Goal: Task Accomplishment & Management: Complete application form

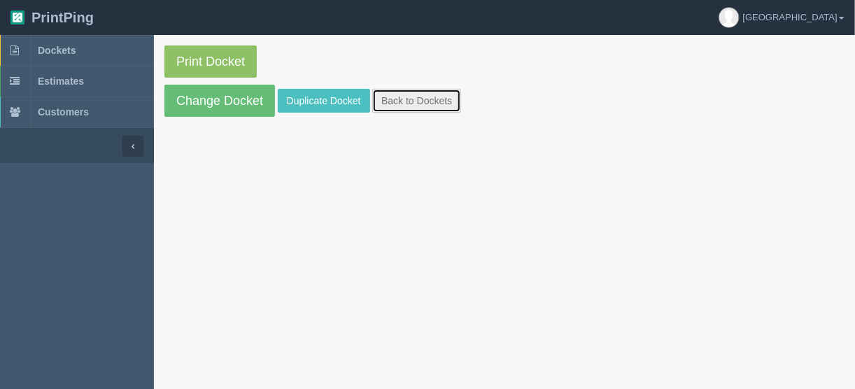
click at [420, 98] on link "Back to Dockets" at bounding box center [416, 101] width 89 height 24
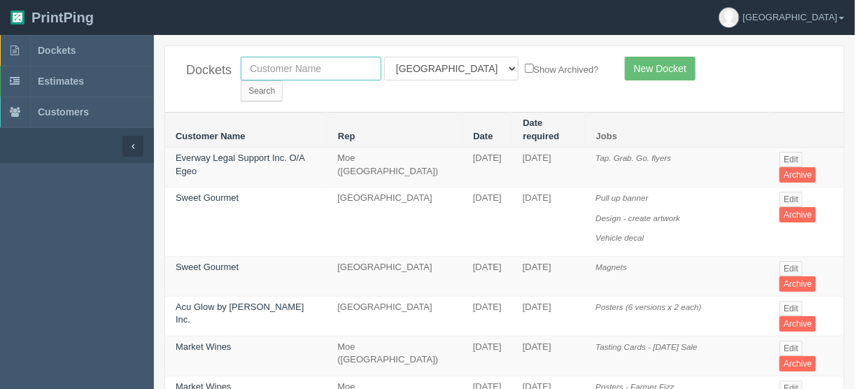
click at [318, 65] on input "text" at bounding box center [311, 69] width 141 height 24
type input "apollo"
click at [283, 80] on input "Search" at bounding box center [262, 90] width 42 height 21
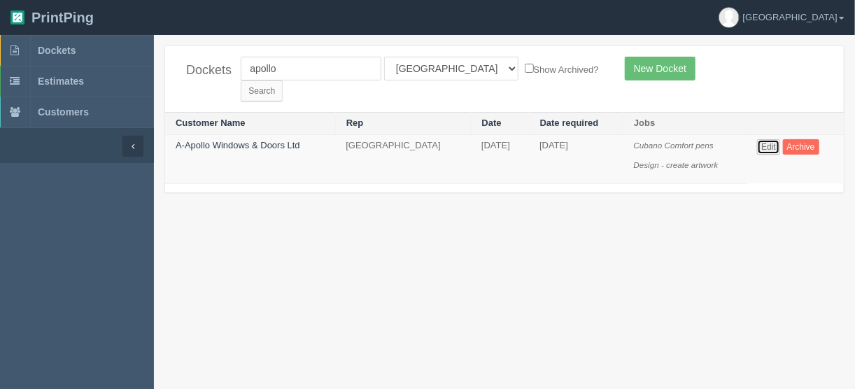
click at [767, 139] on link "Edit" at bounding box center [768, 146] width 23 height 15
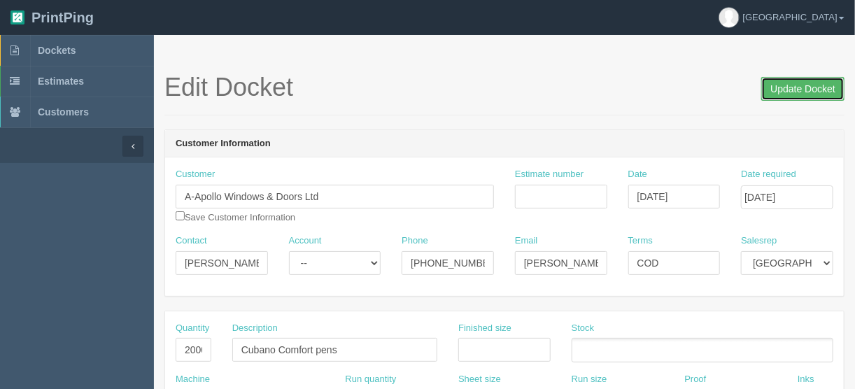
click at [795, 89] on input "Update Docket" at bounding box center [802, 89] width 83 height 24
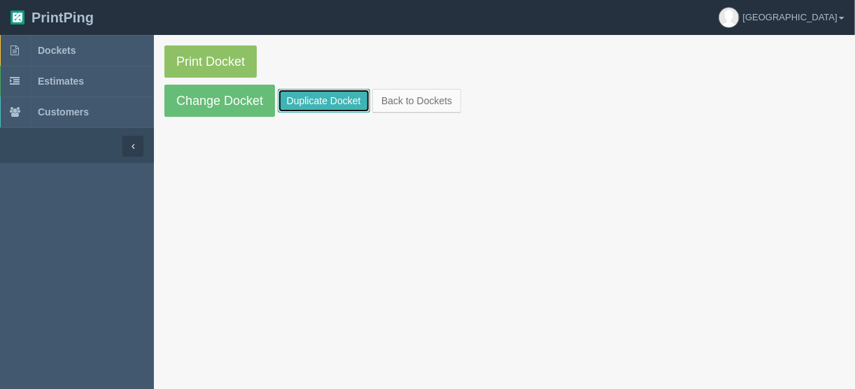
click at [306, 100] on link "Duplicate Docket" at bounding box center [324, 101] width 92 height 24
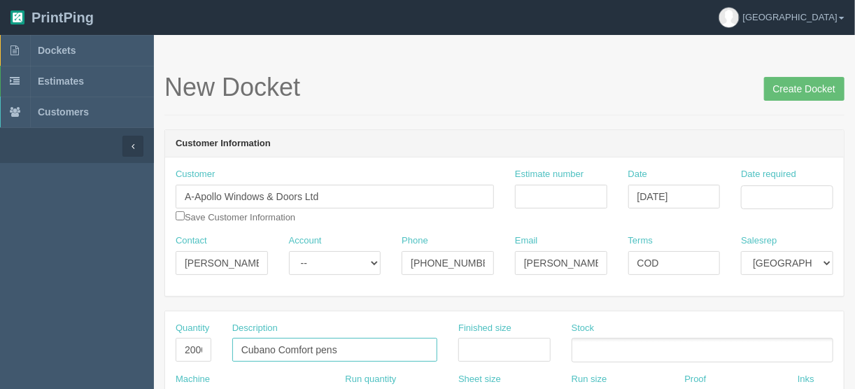
drag, startPoint x: 341, startPoint y: 346, endPoint x: 220, endPoint y: 355, distance: 120.7
click at [220, 355] on div "Quantity 2000 Description Cubano Comfort pens Finished size Stock" at bounding box center [504, 347] width 679 height 51
drag, startPoint x: 347, startPoint y: 346, endPoint x: 314, endPoint y: 367, distance: 38.6
click at [347, 346] on input "Generic company brochires" at bounding box center [334, 350] width 205 height 24
type input "Generic company brochures"
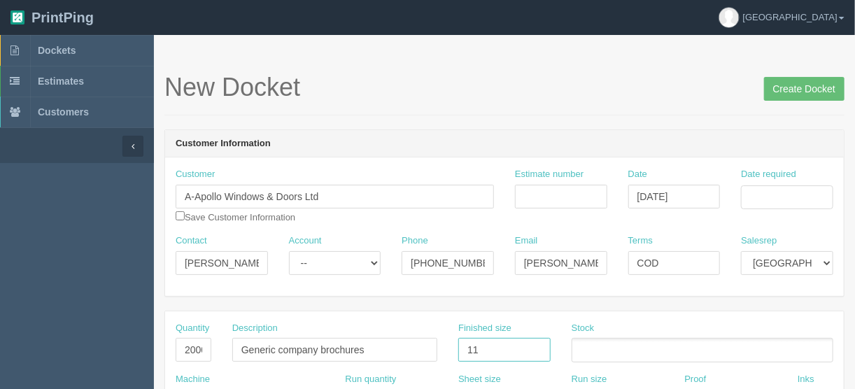
type input "11" x 8.5""
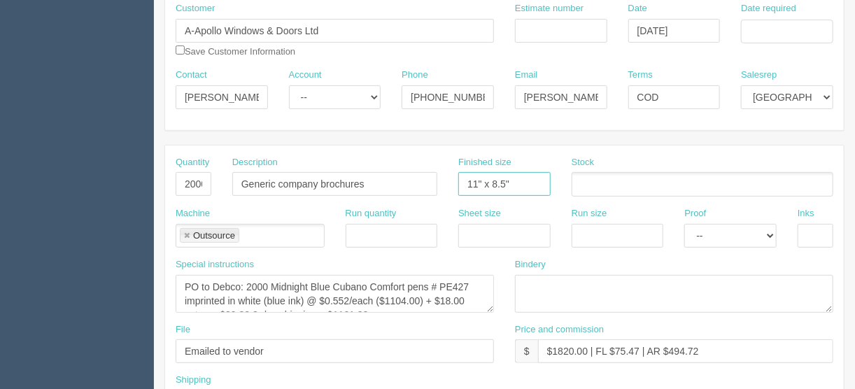
scroll to position [168, 0]
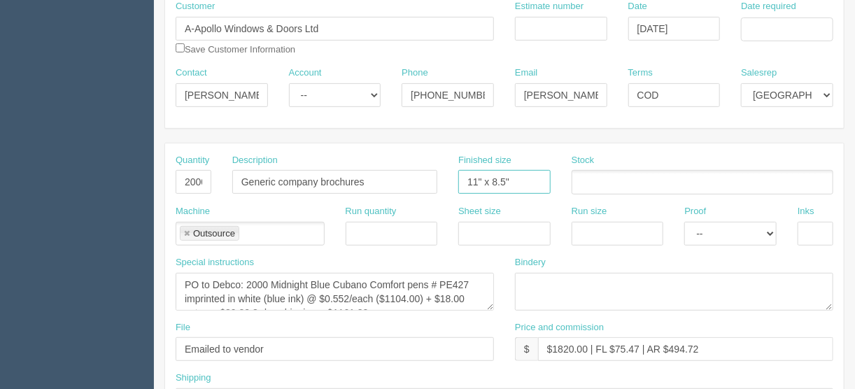
click at [185, 229] on link at bounding box center [187, 233] width 8 height 9
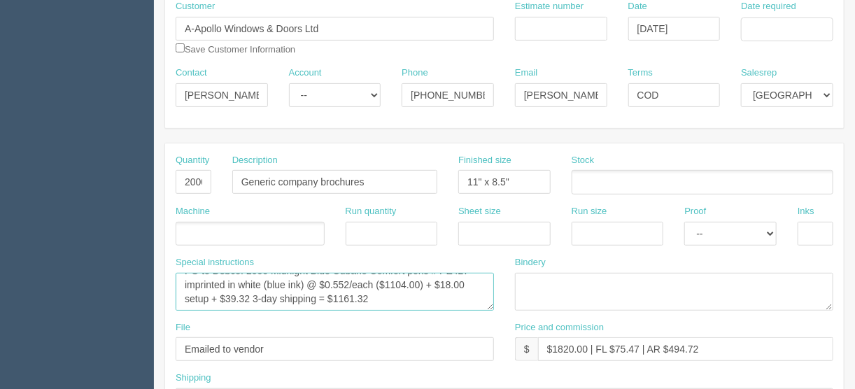
drag, startPoint x: 181, startPoint y: 278, endPoint x: 482, endPoint y: 305, distance: 302.0
click at [482, 305] on textarea "PO to Debco: 2000 Midnight Blue Cubano Comfort pens # PE427 imprinted in white …" at bounding box center [335, 292] width 318 height 38
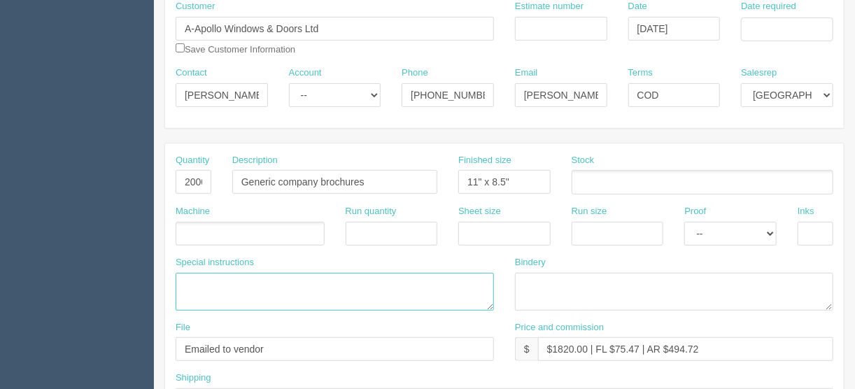
scroll to position [0, 0]
drag, startPoint x: 274, startPoint y: 348, endPoint x: 20, endPoint y: 354, distance: 254.0
type input "files@allrush.ca"
click at [204, 232] on ul at bounding box center [250, 234] width 149 height 24
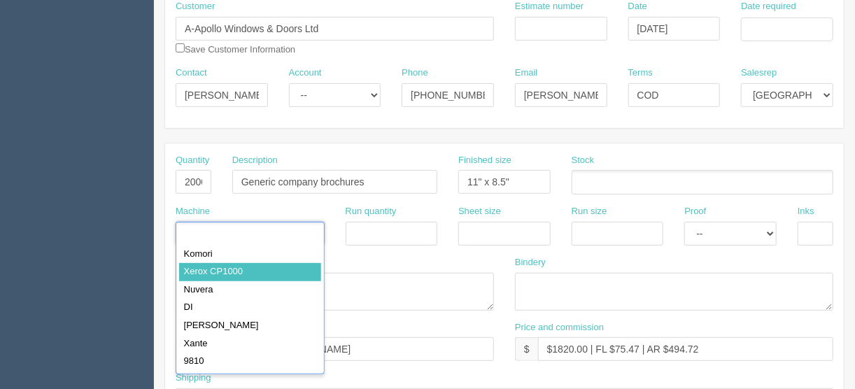
type input "Xerox CP1000"
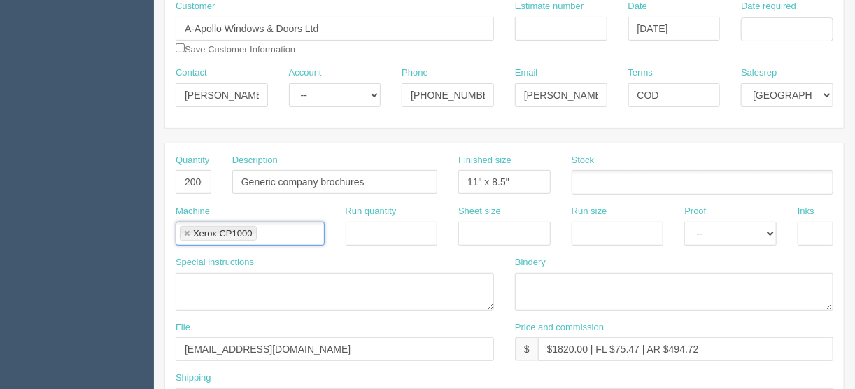
scroll to position [336, 0]
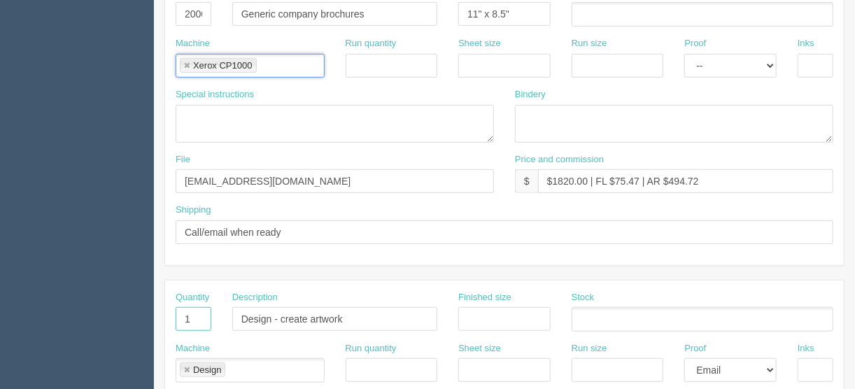
click at [199, 310] on input "1" at bounding box center [194, 319] width 36 height 24
type input "1000"
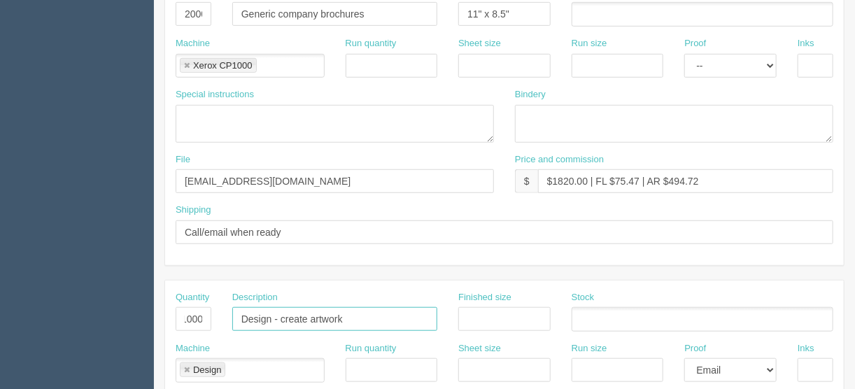
scroll to position [0, 0]
type input "Double Nature brochures"
type input "11" x 8.5""
drag, startPoint x: 469, startPoint y: 367, endPoint x: 478, endPoint y: 360, distance: 10.5
click at [469, 365] on input "text" at bounding box center [504, 370] width 92 height 24
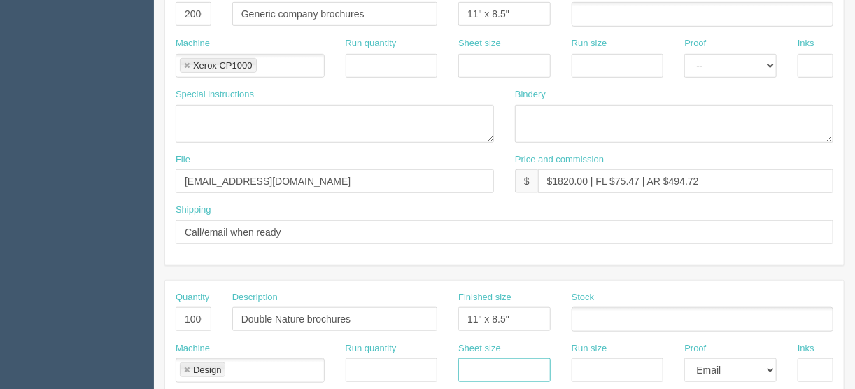
type input "12" x 18""
click at [589, 370] on input "text" at bounding box center [617, 370] width 92 height 24
type input "12" x 18""
drag, startPoint x: 482, startPoint y: 58, endPoint x: 499, endPoint y: 70, distance: 21.1
click at [482, 58] on input "text" at bounding box center [504, 66] width 92 height 24
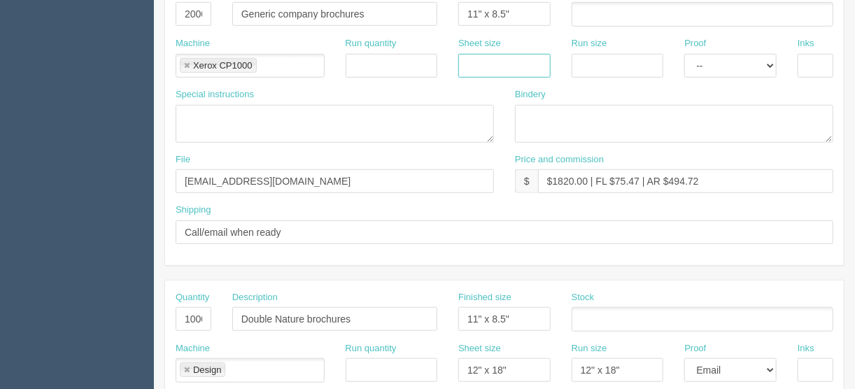
type input "12" x 18""
click at [616, 61] on input "text" at bounding box center [617, 66] width 92 height 24
type input "12" x 18""
click at [620, 92] on div "Bindery" at bounding box center [674, 115] width 318 height 55
click at [536, 113] on textarea at bounding box center [674, 124] width 318 height 38
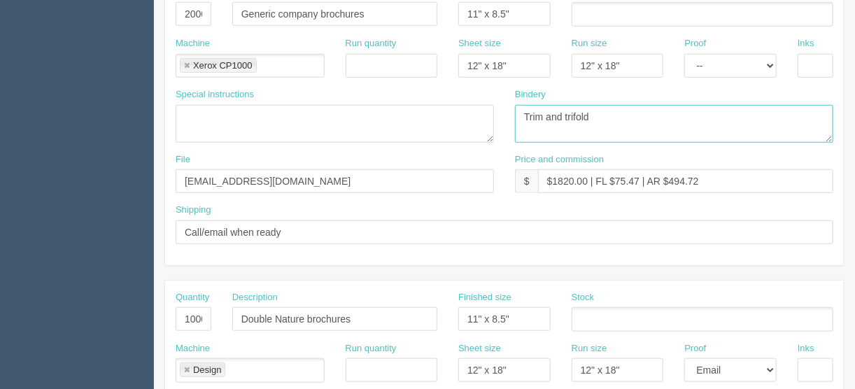
drag, startPoint x: 616, startPoint y: 112, endPoint x: 461, endPoint y: 129, distance: 155.6
click at [462, 129] on div "Special instructions PO to Debco: 2000 Midnight Blue Cubano Comfort pens # PE42…" at bounding box center [504, 120] width 679 height 65
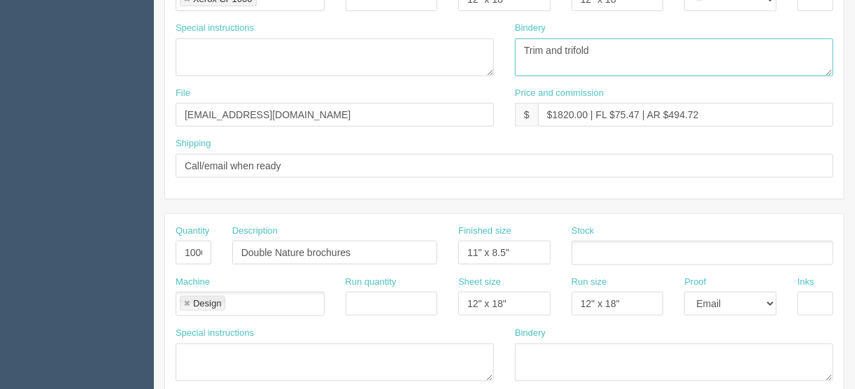
scroll to position [504, 0]
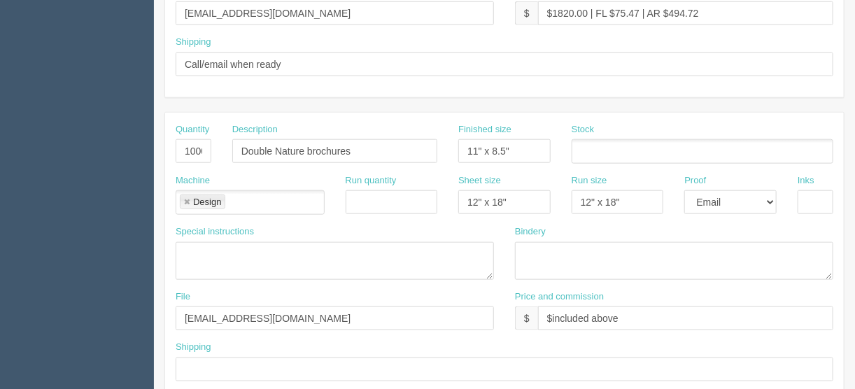
type textarea "Trim and trifold"
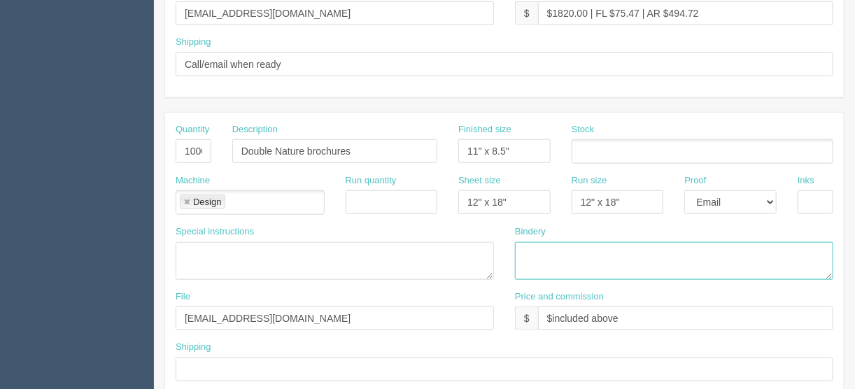
drag, startPoint x: 535, startPoint y: 247, endPoint x: 526, endPoint y: 246, distance: 9.1
click at [533, 246] on textarea at bounding box center [674, 261] width 318 height 38
paste textarea "Trim and trifold"
type textarea "Trim and trifold"
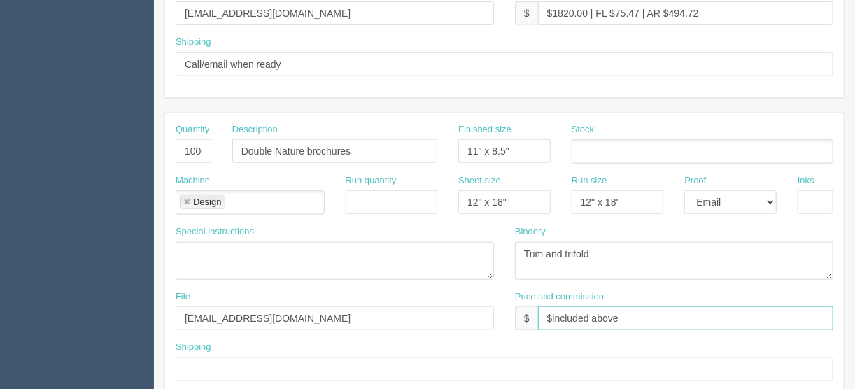
drag, startPoint x: 636, startPoint y: 312, endPoint x: 550, endPoint y: 319, distance: 86.3
click at [550, 319] on input "$included above" at bounding box center [685, 318] width 295 height 24
type input "$335.37 | FL $"
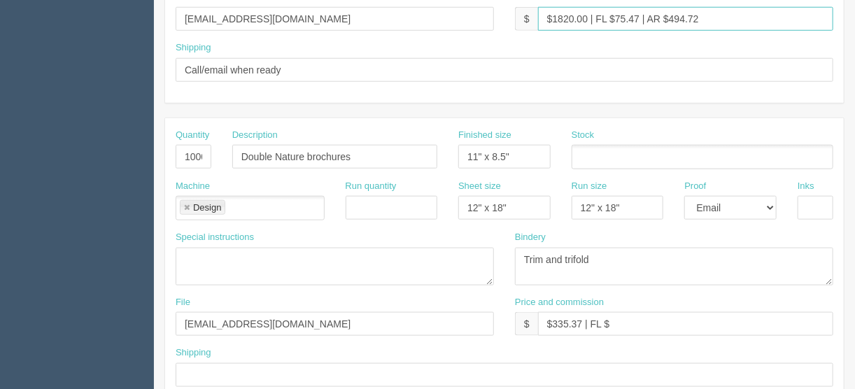
scroll to position [495, 0]
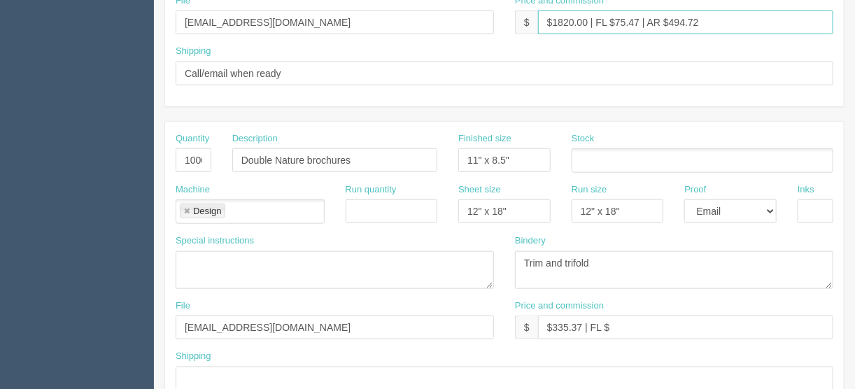
drag, startPoint x: 585, startPoint y: 8, endPoint x: 553, endPoint y: 20, distance: 34.3
click at [553, 20] on input "$1820.00 | FL $75.47 | AR $494.72" at bounding box center [685, 22] width 295 height 24
type input "$565.50 | FL $75.47 | AR $494.72"
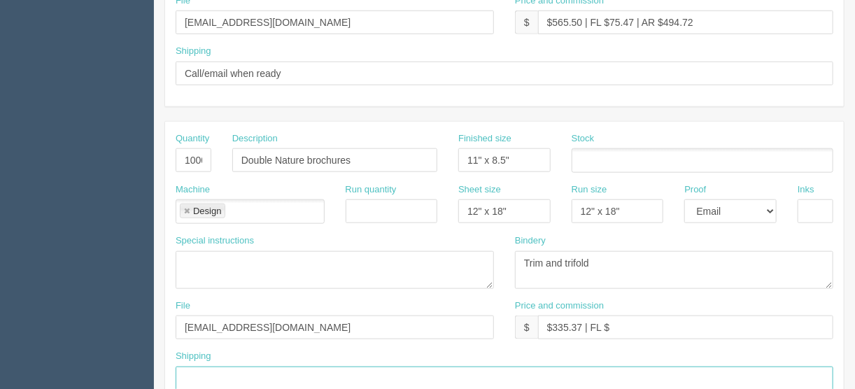
click at [213, 372] on input "text" at bounding box center [505, 379] width 658 height 24
type input "Same as above"
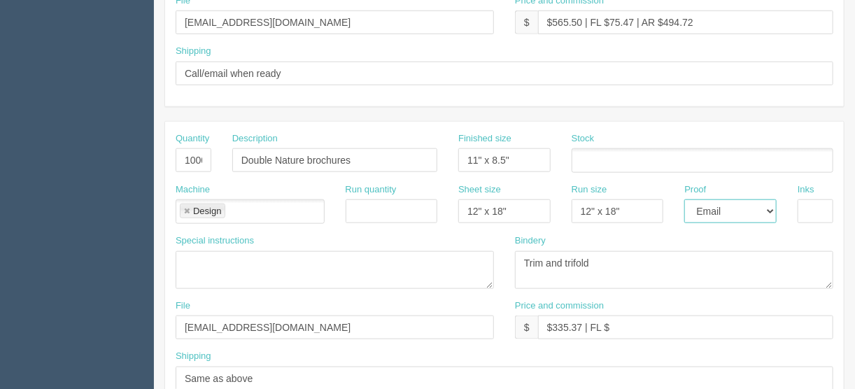
click at [772, 206] on select "-- Email Hard Copy" at bounding box center [730, 211] width 92 height 24
select select "Hard Copy"
click at [684, 199] on select "-- Email Hard Copy" at bounding box center [730, 211] width 92 height 24
click at [810, 207] on input "text" at bounding box center [815, 211] width 36 height 24
type input "4/4"
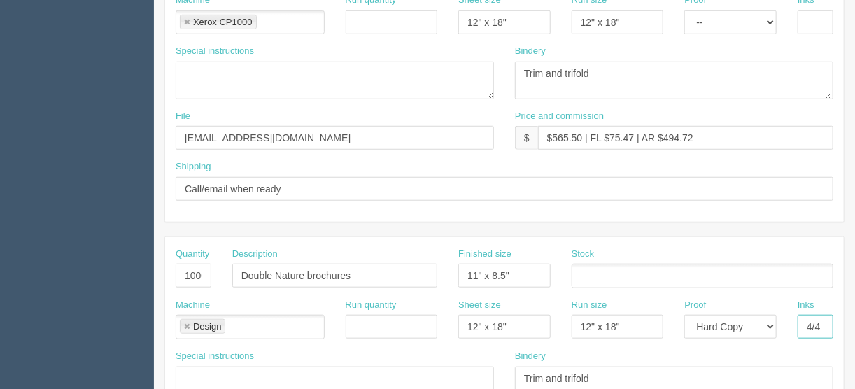
scroll to position [271, 0]
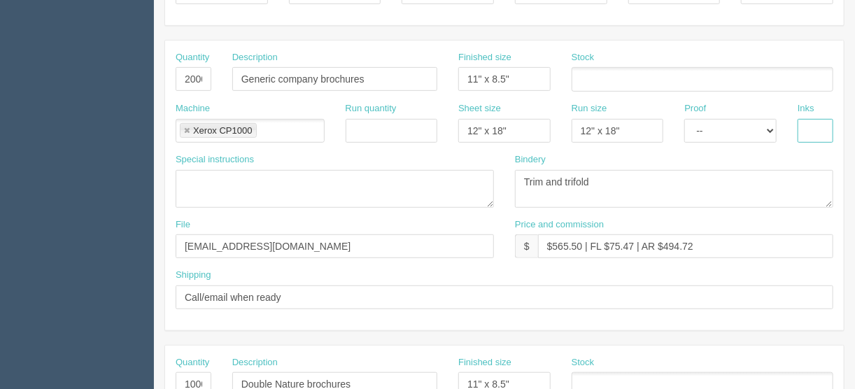
click at [810, 121] on input "text" at bounding box center [815, 131] width 36 height 24
type input "4/4"
click at [772, 129] on select "-- Email Hard Copy" at bounding box center [730, 131] width 92 height 24
select select "Hard Copy"
click at [684, 119] on select "-- Email Hard Copy" at bounding box center [730, 131] width 92 height 24
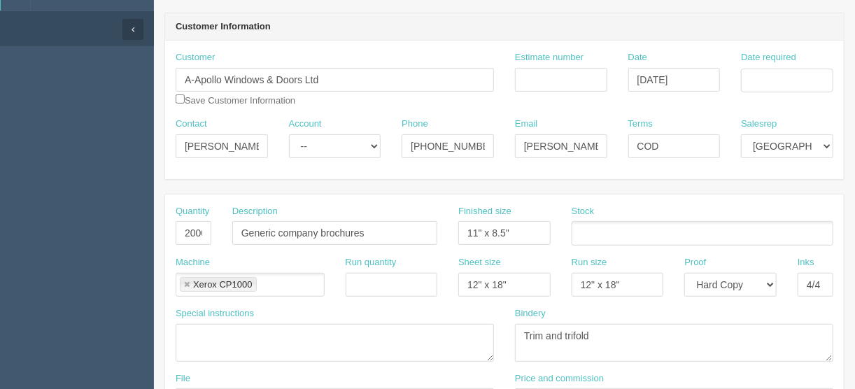
scroll to position [47, 0]
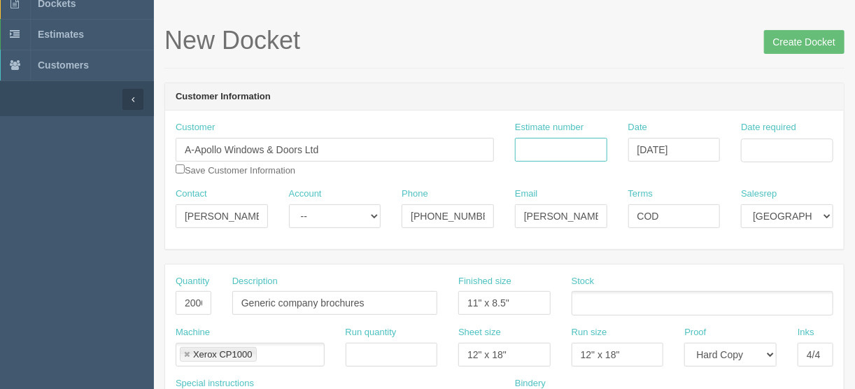
click at [527, 148] on input "Estimate number" at bounding box center [561, 150] width 92 height 24
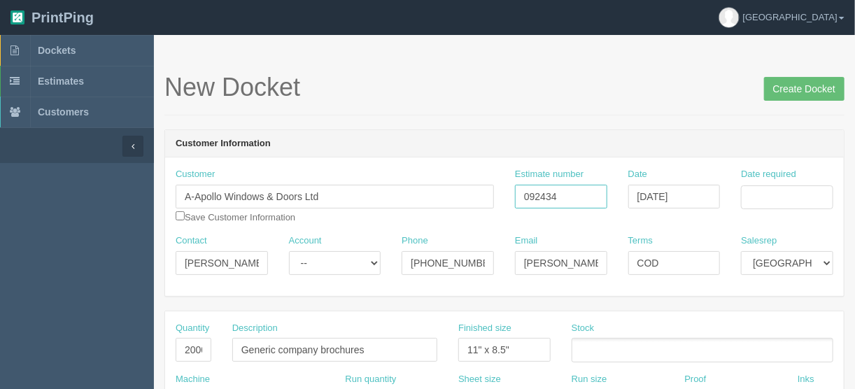
type input "092434"
click at [771, 197] on input "Date required" at bounding box center [787, 197] width 92 height 24
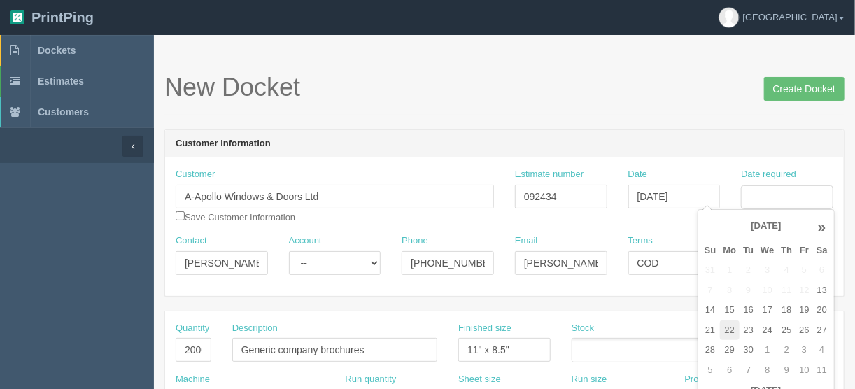
click at [727, 325] on td "22" at bounding box center [730, 330] width 20 height 20
type input "September 22, 2025"
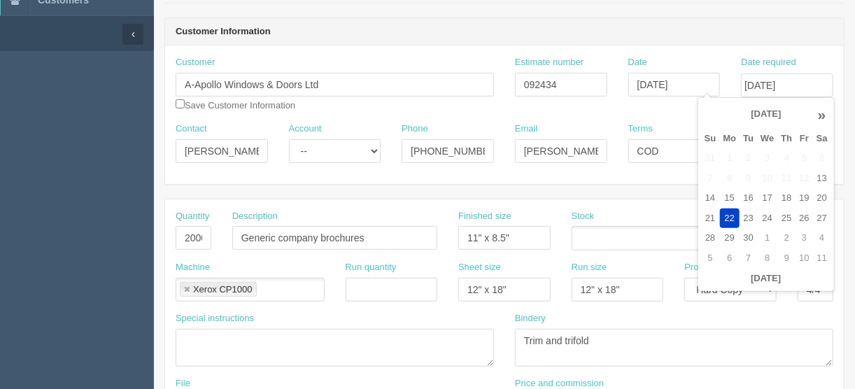
click at [605, 238] on ul at bounding box center [702, 238] width 262 height 24
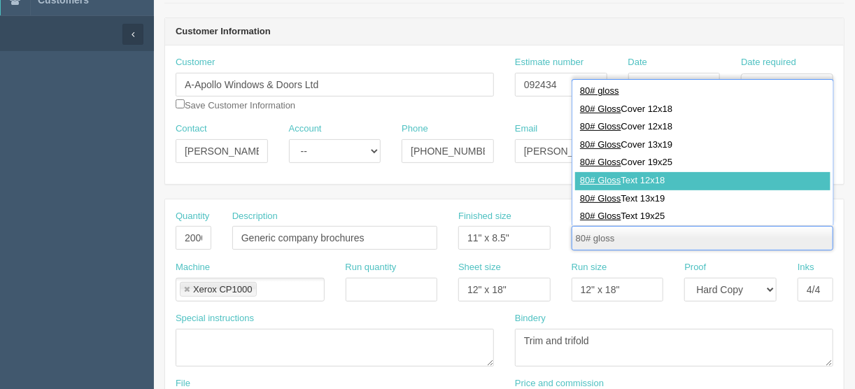
type input "80# gloss"
type input "80# Gloss Text 12x18"
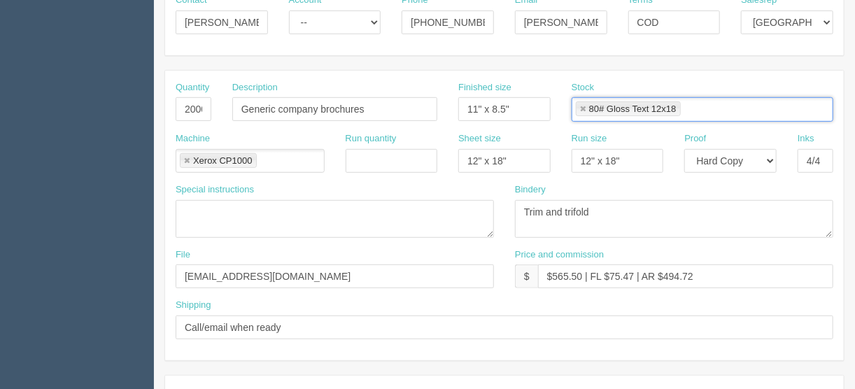
scroll to position [280, 0]
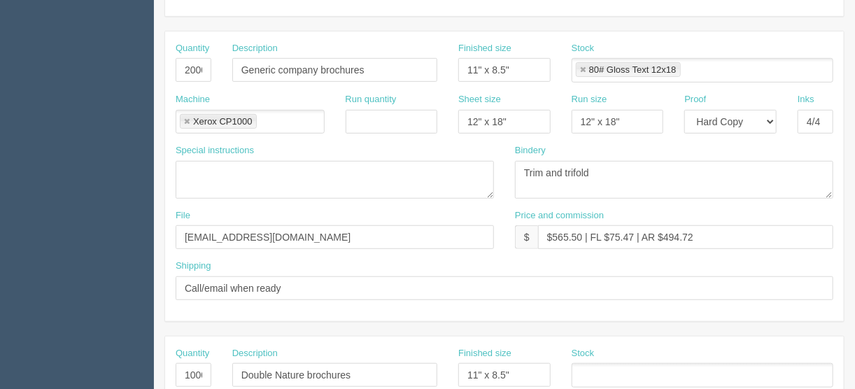
click at [598, 367] on ul at bounding box center [702, 375] width 262 height 24
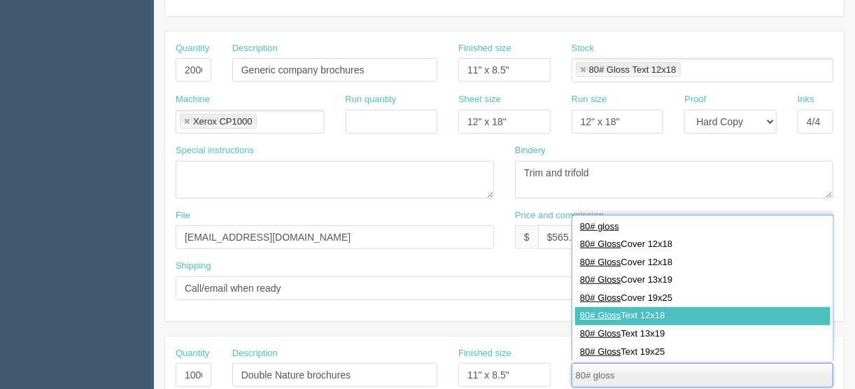
type input "80# gloss"
type input "80# Gloss Text 12x18"
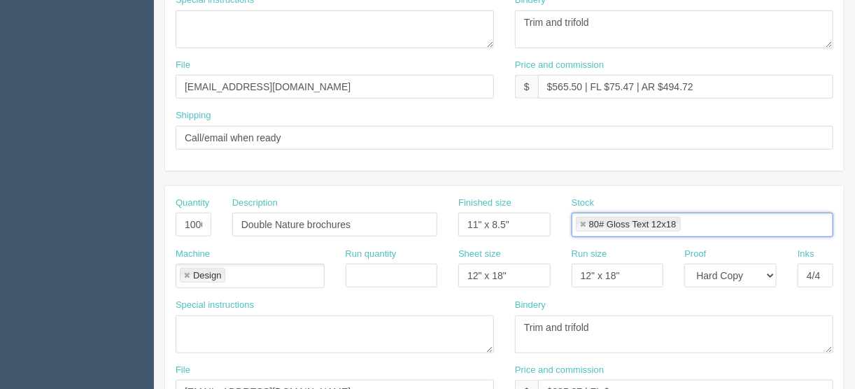
scroll to position [448, 0]
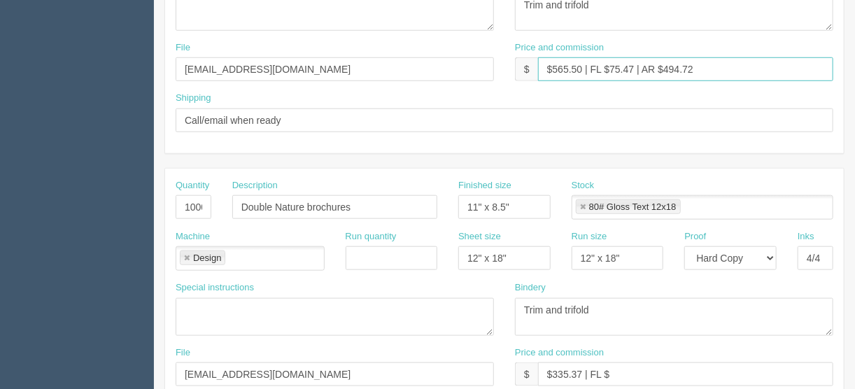
drag, startPoint x: 632, startPoint y: 64, endPoint x: 608, endPoint y: 67, distance: 24.0
click at [608, 67] on input "$565.50 | FL $75.47 | AR $494.72" at bounding box center [685, 69] width 295 height 24
drag, startPoint x: 702, startPoint y: 66, endPoint x: 664, endPoint y: 68, distance: 38.5
click at [664, 68] on input "$565.50 | FL $20.71 | AR $494.72" at bounding box center [685, 69] width 295 height 24
type input "$565.50 | FL $20.71 | AR $130.50"
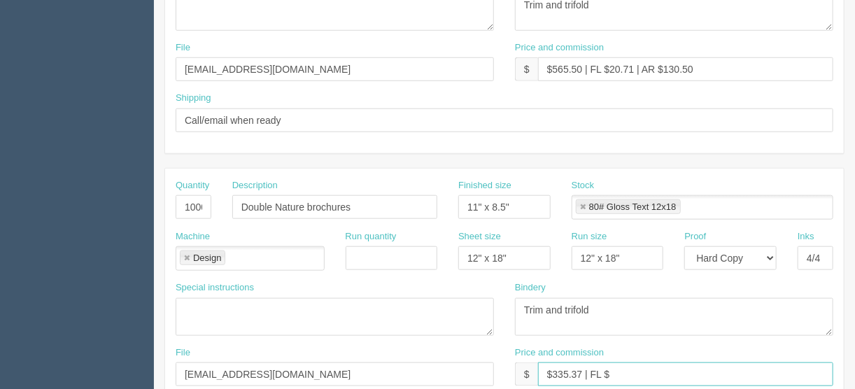
click at [615, 369] on input "$335.37 | FL $" at bounding box center [685, 374] width 295 height 24
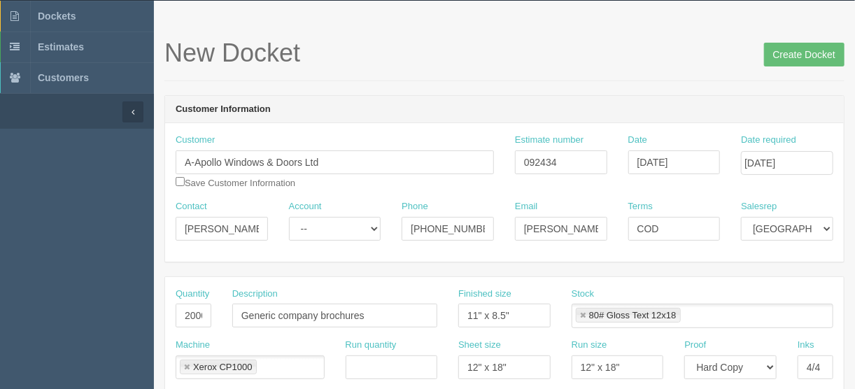
scroll to position [0, 0]
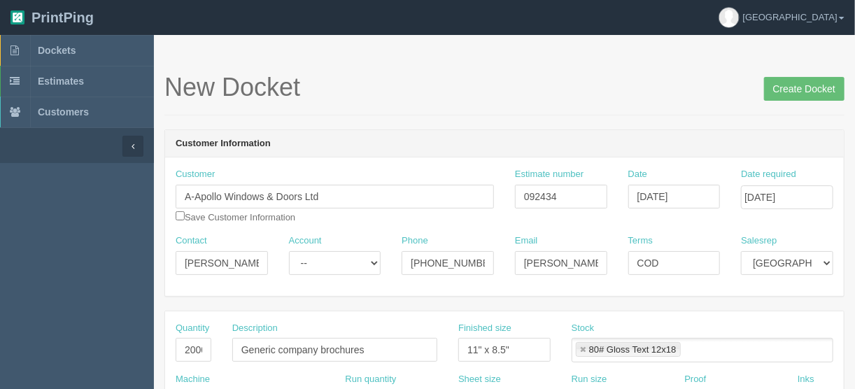
type input "$335.37 | FL $12.29 | AR $77.39"
drag, startPoint x: 672, startPoint y: 254, endPoint x: 583, endPoint y: 280, distance: 91.9
click at [583, 280] on div "Contact Patrick Inada Account -- Existing Client Allrush Client Rep Client Phon…" at bounding box center [504, 259] width 679 height 51
type input "Due on receipt"
click at [801, 90] on input "Create Docket" at bounding box center [804, 89] width 80 height 24
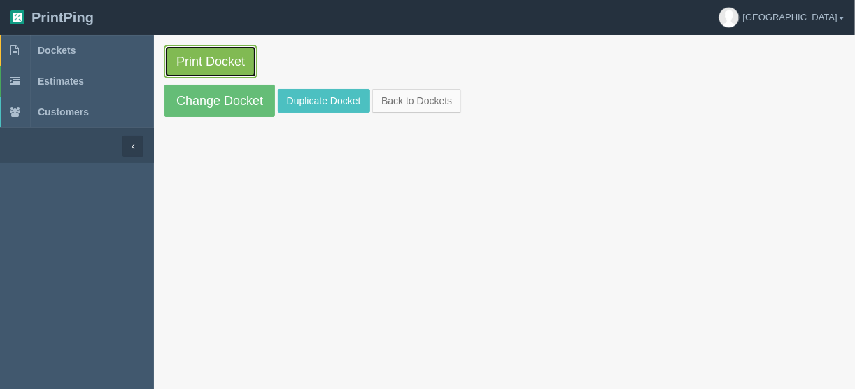
click at [215, 53] on link "Print Docket" at bounding box center [210, 61] width 92 height 32
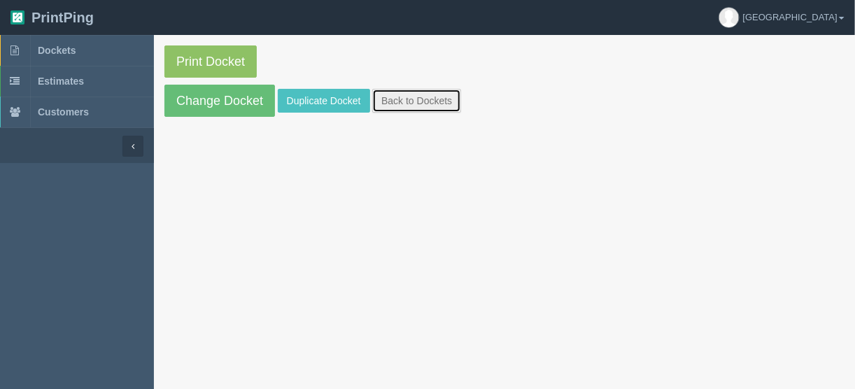
click at [394, 104] on link "Back to Dockets" at bounding box center [416, 101] width 89 height 24
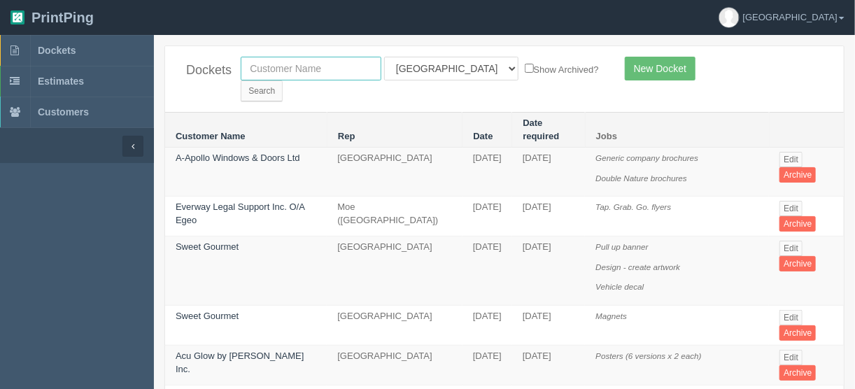
click at [306, 66] on input "text" at bounding box center [311, 69] width 141 height 24
type input "canadian co"
click at [283, 80] on input "Search" at bounding box center [262, 90] width 42 height 21
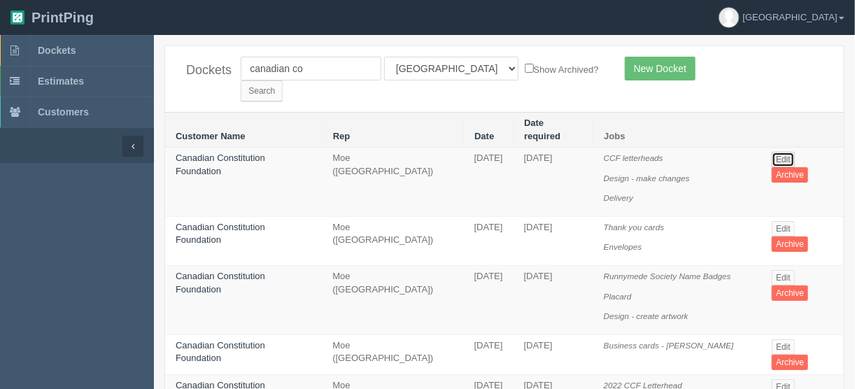
click at [782, 152] on link "Edit" at bounding box center [783, 159] width 23 height 15
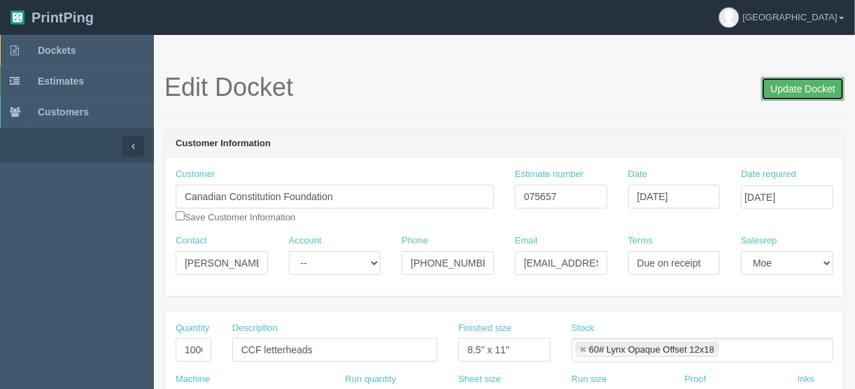
click at [795, 87] on input "Update Docket" at bounding box center [802, 89] width 83 height 24
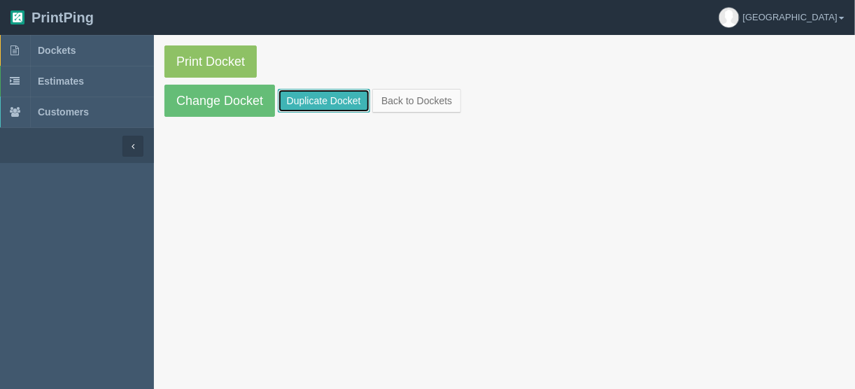
click at [323, 98] on link "Duplicate Docket" at bounding box center [324, 101] width 92 height 24
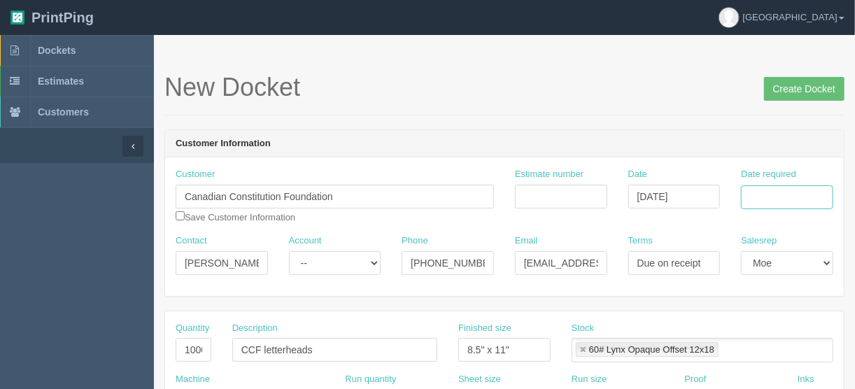
click at [767, 191] on input "Date required" at bounding box center [787, 197] width 92 height 24
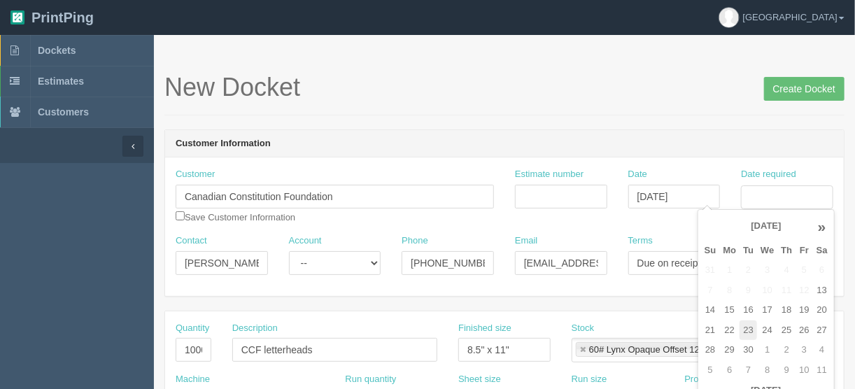
click at [749, 332] on td "23" at bounding box center [747, 330] width 17 height 20
type input "[DATE]"
click at [537, 189] on input "Estimate number" at bounding box center [561, 197] width 92 height 24
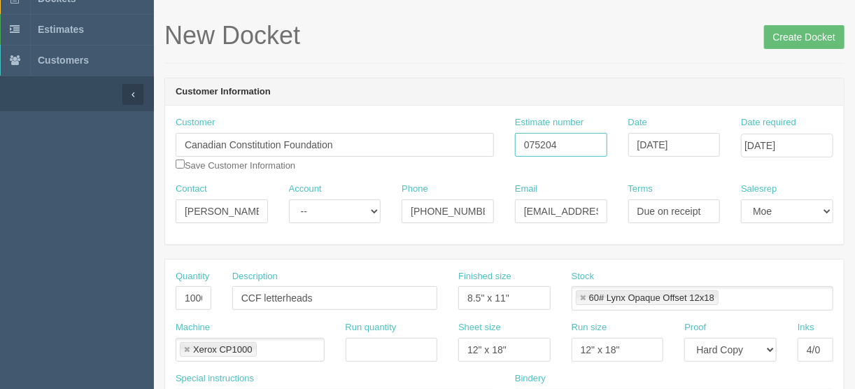
scroll to position [112, 0]
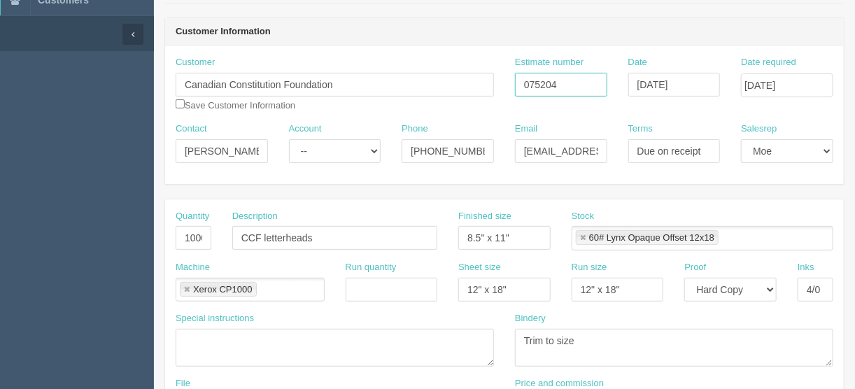
type input "075204"
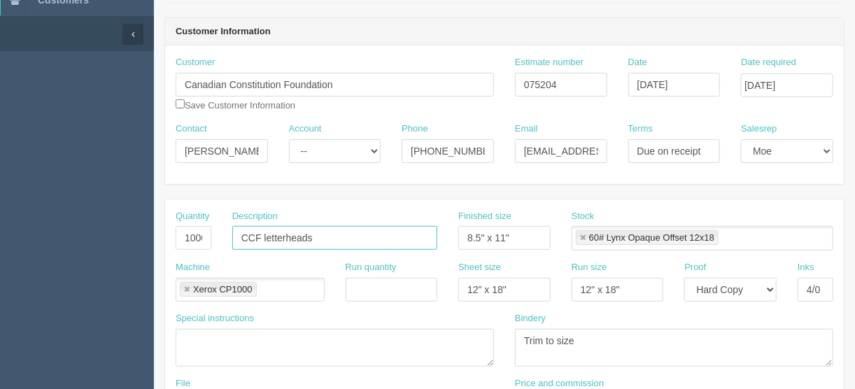
click at [322, 236] on input "CCF letterheads" at bounding box center [334, 238] width 205 height 24
drag, startPoint x: 322, startPoint y: 236, endPoint x: 263, endPoint y: 233, distance: 58.9
click at [263, 233] on input "CCF letterheads" at bounding box center [334, 238] width 205 height 24
type input "CCF #10 envelopes"
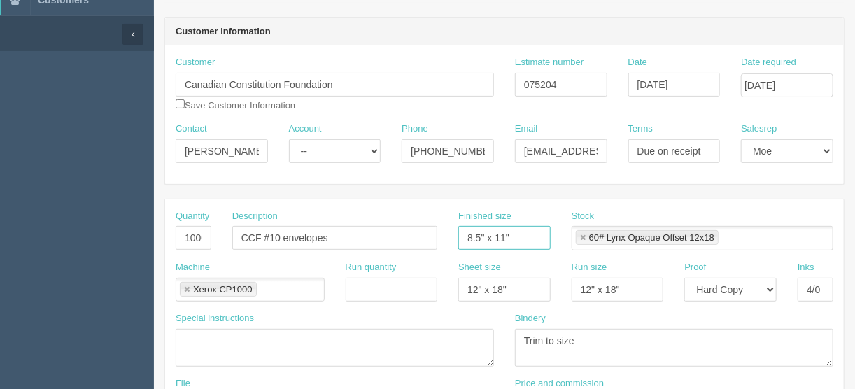
drag, startPoint x: 530, startPoint y: 234, endPoint x: 431, endPoint y: 253, distance: 101.0
click at [433, 251] on div "Quantity 1000 Description CCF #10 envelopes Finished size 8.5" x 11" Stock 60# …" at bounding box center [504, 235] width 679 height 51
type input "9.5" x 4.125""
drag, startPoint x: 530, startPoint y: 240, endPoint x: 418, endPoint y: 235, distance: 112.0
click at [418, 235] on div "Quantity 1000 Description CCF #10 envelopes Finished size 9.5" x 4.125" Stock 6…" at bounding box center [504, 235] width 679 height 51
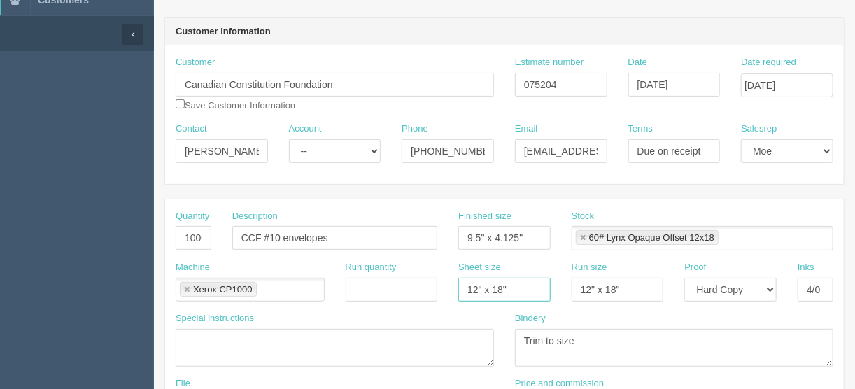
drag, startPoint x: 516, startPoint y: 292, endPoint x: 413, endPoint y: 289, distance: 102.9
click at [424, 291] on div "Machine Xerox CP1000 Xerox CP1000 Run quantity Sheet size 12" x 18" Run size 12…" at bounding box center [504, 286] width 679 height 51
paste input "9.5" x 4.125"
type input "9.5" x 4.125""
drag, startPoint x: 635, startPoint y: 287, endPoint x: 521, endPoint y: 292, distance: 114.1
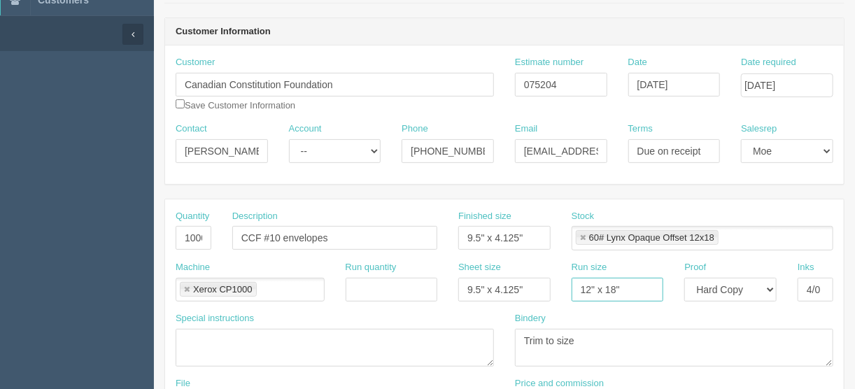
click at [521, 292] on div "Machine Xerox CP1000 Xerox CP1000 Run quantity Sheet size 9.5" x 4.125" Run siz…" at bounding box center [504, 286] width 679 height 51
paste input "9.5" x 4.125"
type input "9.5" x 4.125""
click at [185, 285] on link at bounding box center [187, 289] width 8 height 9
type input "9.5" x 4.125""
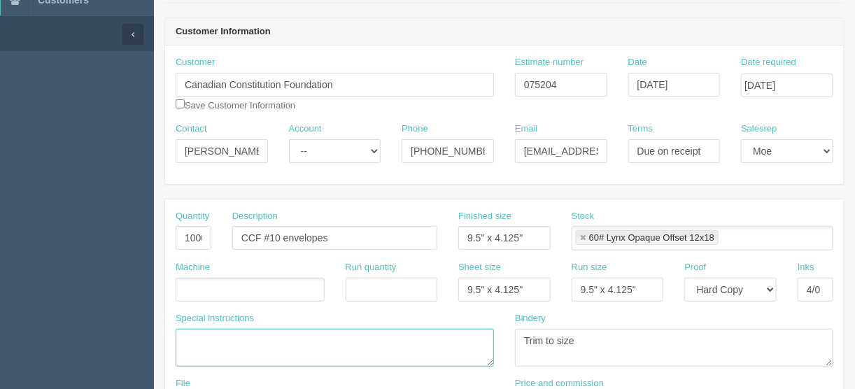
click at [201, 338] on textarea at bounding box center [335, 348] width 318 height 38
click at [585, 234] on link at bounding box center [582, 238] width 8 height 9
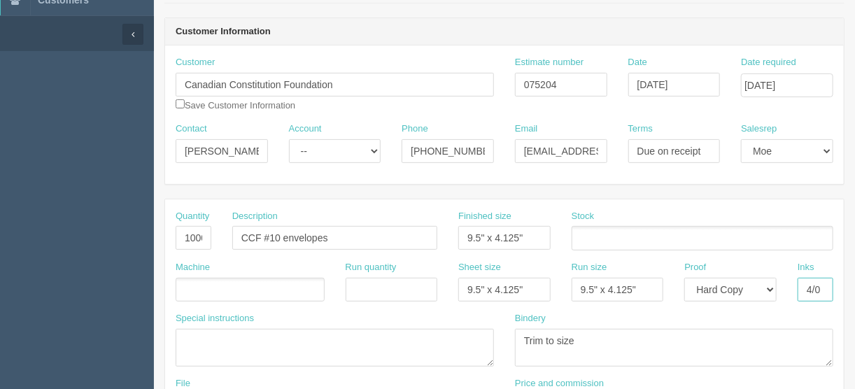
click at [809, 288] on input "4/0" at bounding box center [815, 290] width 36 height 24
click at [822, 287] on input "2/0" at bounding box center [815, 290] width 36 height 24
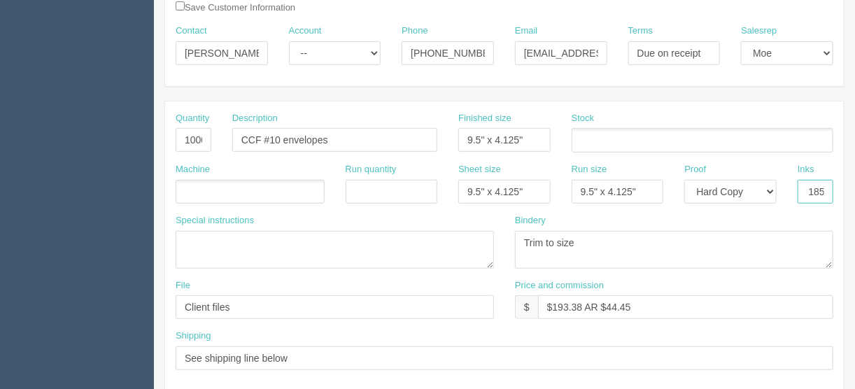
scroll to position [224, 0]
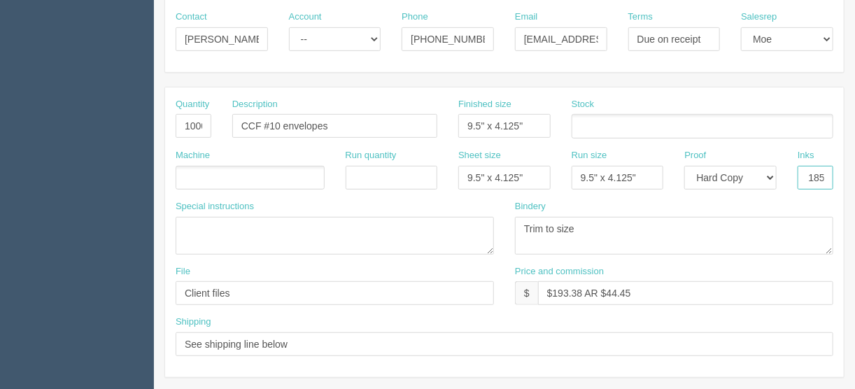
type input "2/0 - Black and PMS 185"
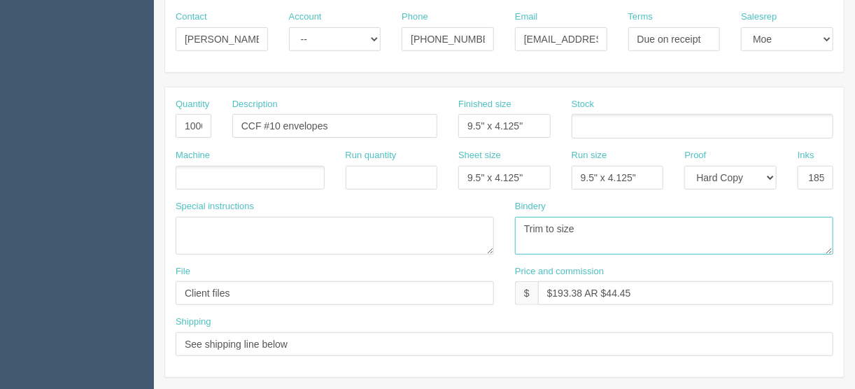
scroll to position [0, 0]
drag, startPoint x: 589, startPoint y: 226, endPoint x: 460, endPoint y: 240, distance: 129.5
click at [466, 240] on div "Special instructions Bindery Trim to size" at bounding box center [504, 232] width 679 height 65
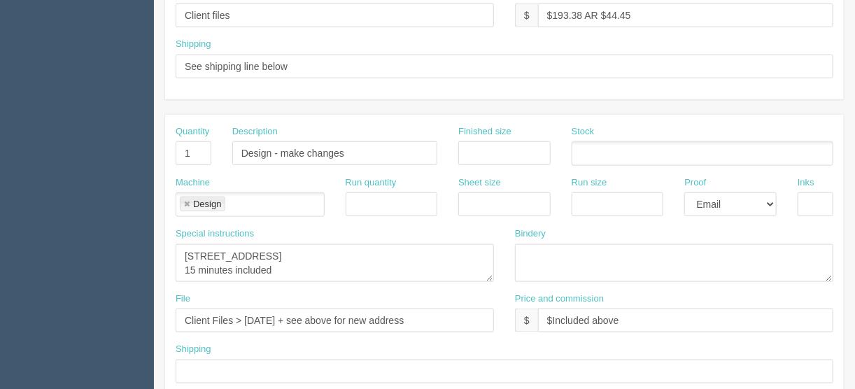
scroll to position [504, 0]
drag, startPoint x: 306, startPoint y: 314, endPoint x: 245, endPoint y: 311, distance: 61.7
click at [245, 311] on input "Client Files > February 2022 + see above for new address" at bounding box center [335, 318] width 318 height 24
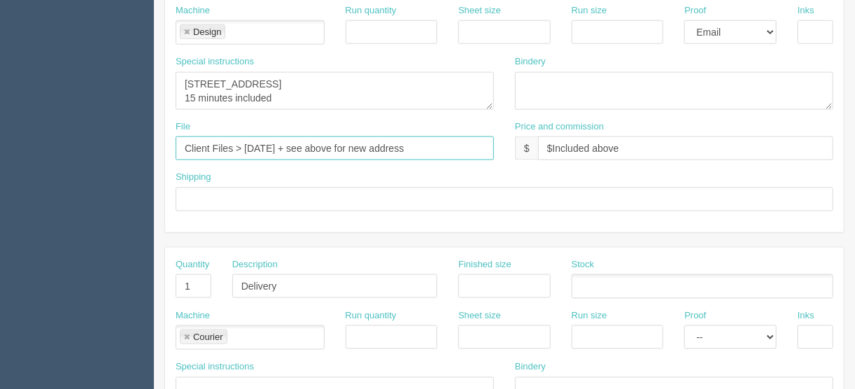
scroll to position [672, 0]
type input "Client Files > July 2023 + see above for new address"
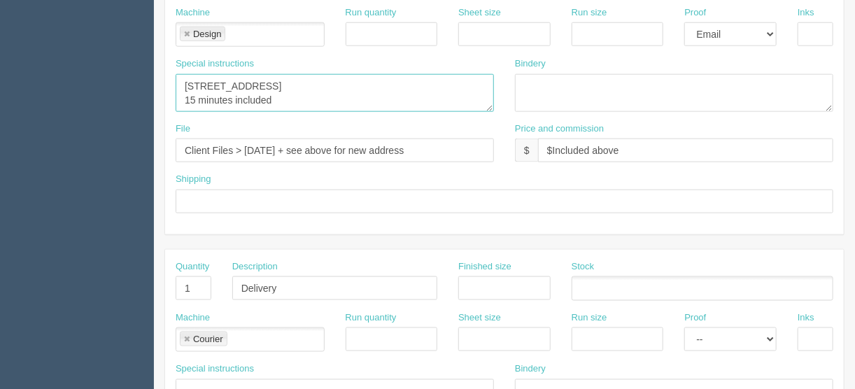
drag, startPoint x: 291, startPoint y: 95, endPoint x: 171, endPoint y: 93, distance: 119.6
click at [171, 93] on div "Special instructions 150, 1209 59th Ave SE Calgary, AB T2H 2L7 15 minutes inclu…" at bounding box center [334, 89] width 339 height 65
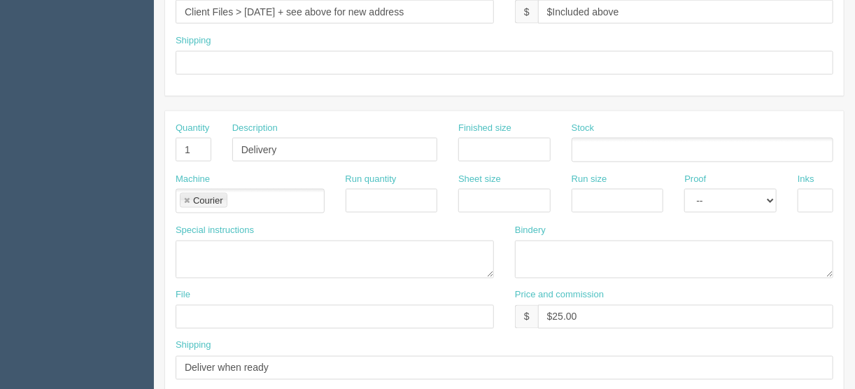
scroll to position [839, 0]
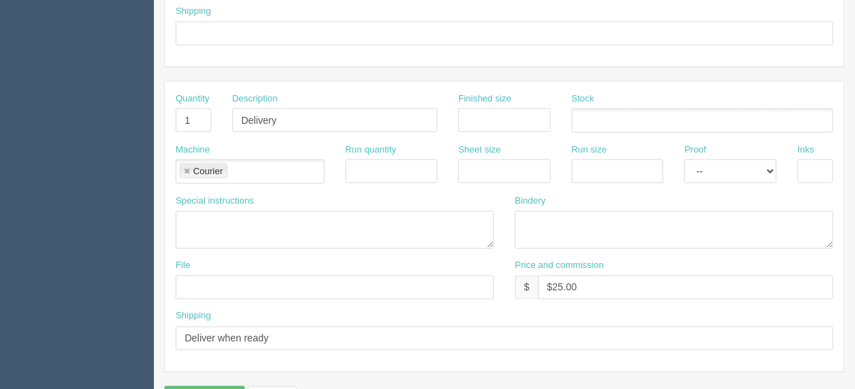
type textarea "150, 1209 59th Ave SE Calgary, AB T2H 2L7"
drag, startPoint x: 606, startPoint y: 281, endPoint x: 553, endPoint y: 283, distance: 52.5
click at [552, 278] on input "$25.00" at bounding box center [685, 288] width 295 height 24
type input "$Included above"
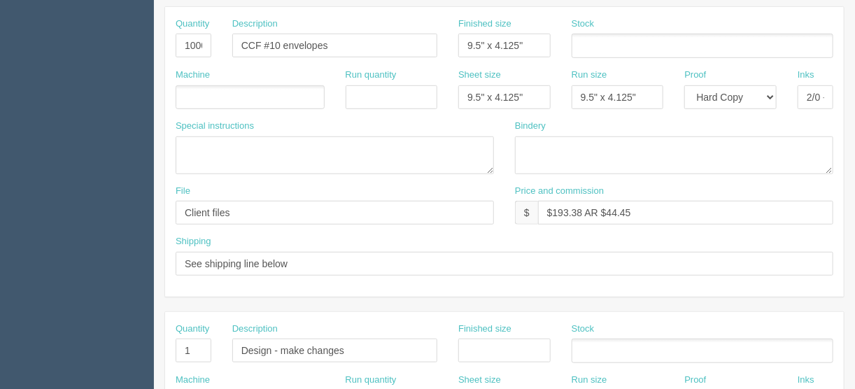
scroll to position [280, 0]
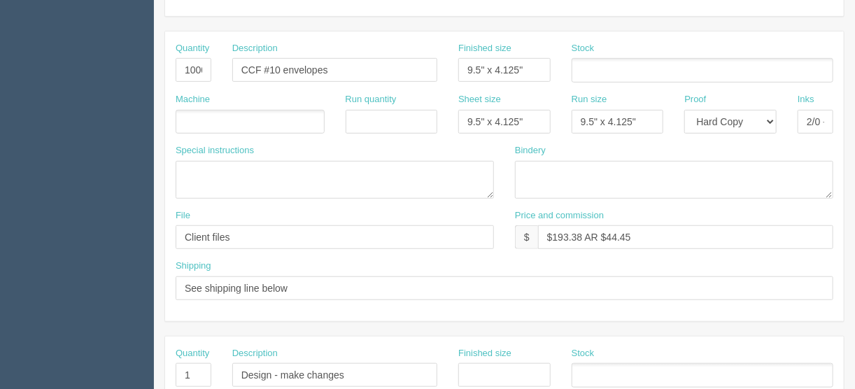
click at [215, 114] on ul at bounding box center [250, 122] width 149 height 24
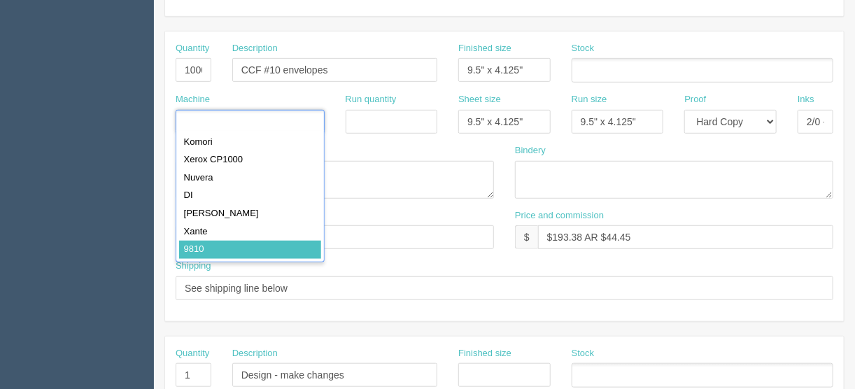
type input "9810"
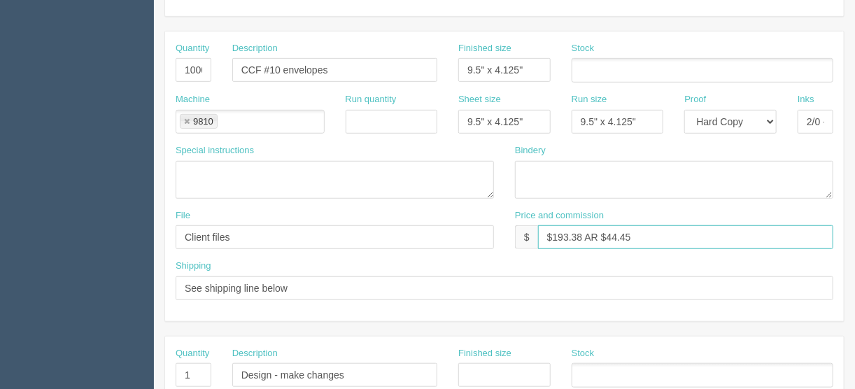
click at [583, 235] on input "$193.38 AR $44.45" at bounding box center [685, 237] width 295 height 24
type input "$193.38 | AR $44.45"
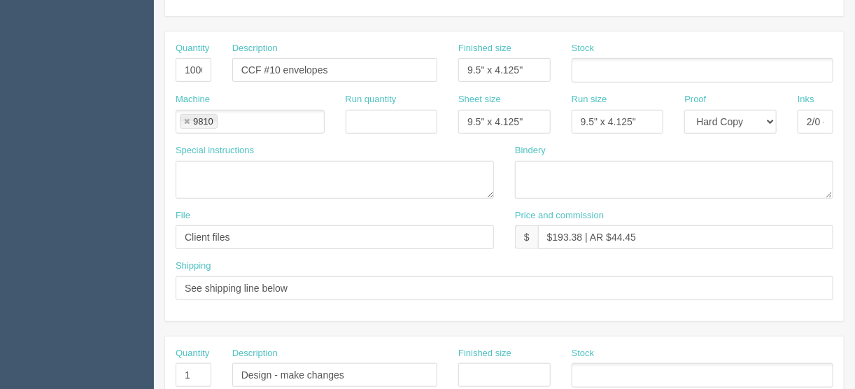
click at [588, 69] on ul at bounding box center [702, 70] width 262 height 24
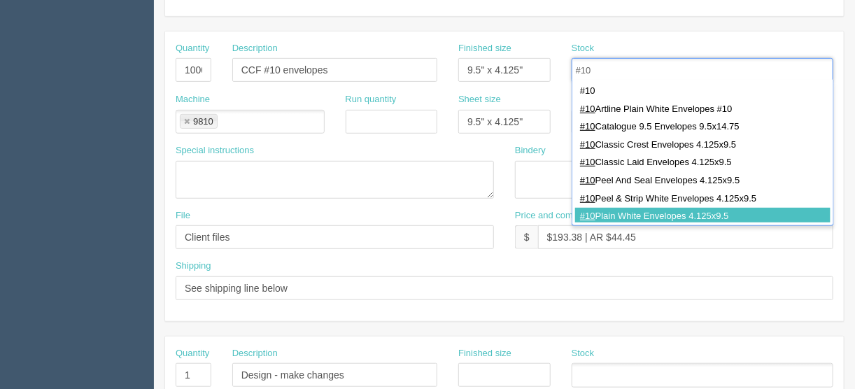
type input "#10"
type input "#10 Plain White Envelopes 4.125x9.5"
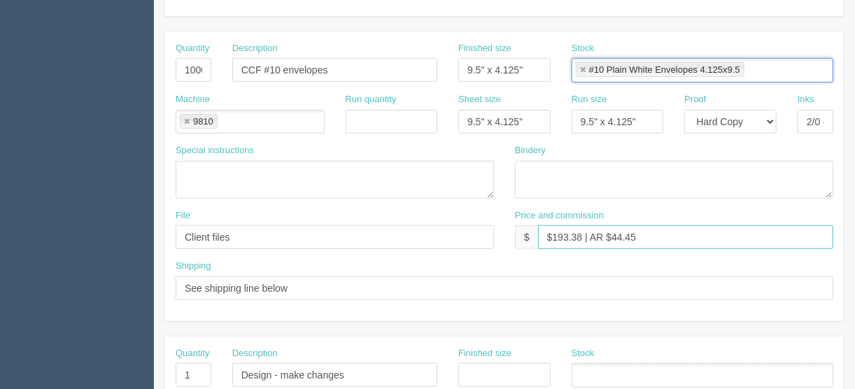
click at [648, 233] on input "$193.38 | AR $44.45" at bounding box center [685, 237] width 295 height 24
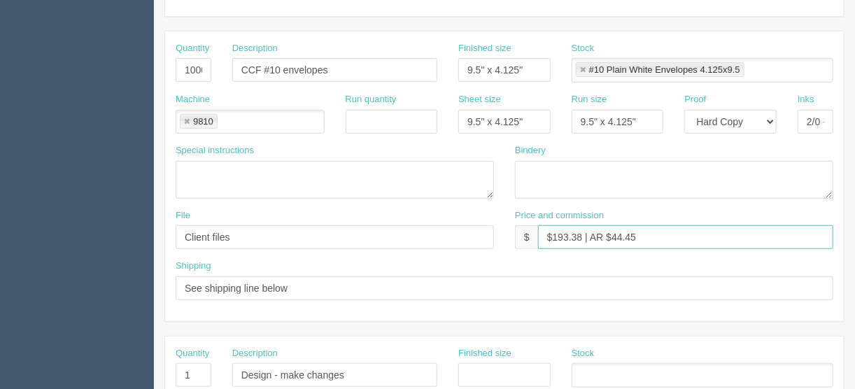
click at [582, 234] on input "$193.38 | AR $44.45" at bounding box center [685, 237] width 295 height 24
click at [658, 236] on input "$193.96 | AR $44.45" at bounding box center [685, 237] width 295 height 24
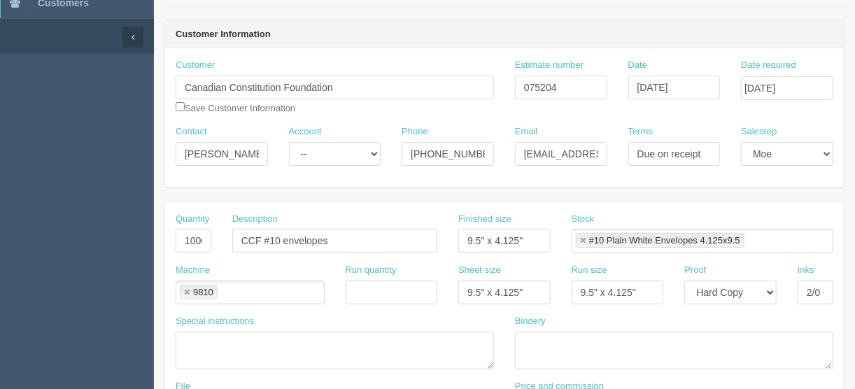
scroll to position [56, 0]
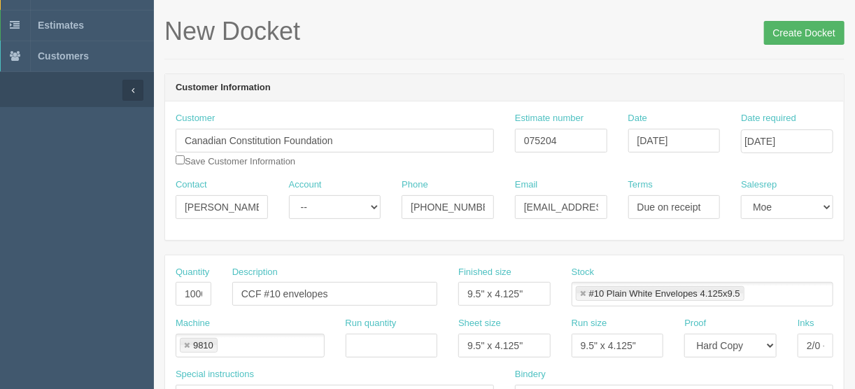
type input "$193.96 | AR $44.76"
click at [793, 31] on input "Create Docket" at bounding box center [804, 33] width 80 height 24
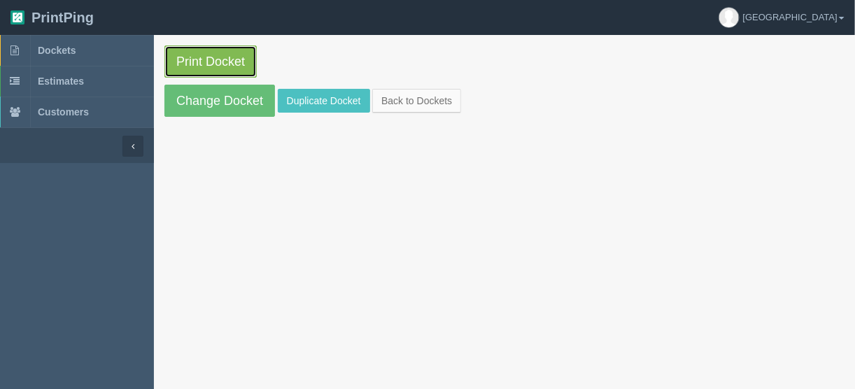
click at [204, 55] on link "Print Docket" at bounding box center [210, 61] width 92 height 32
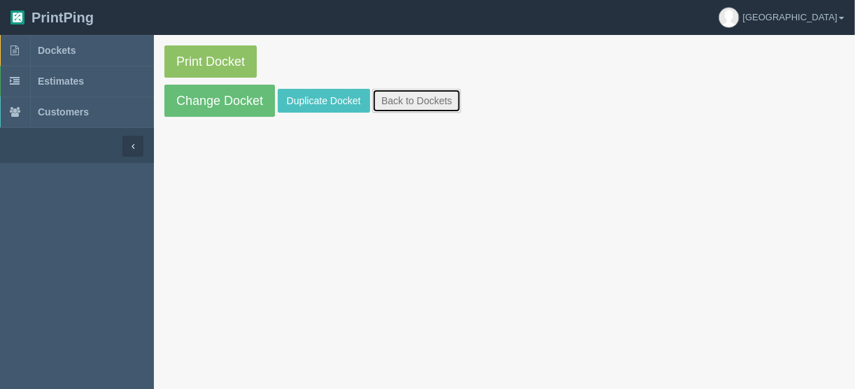
click at [395, 98] on link "Back to Dockets" at bounding box center [416, 101] width 89 height 24
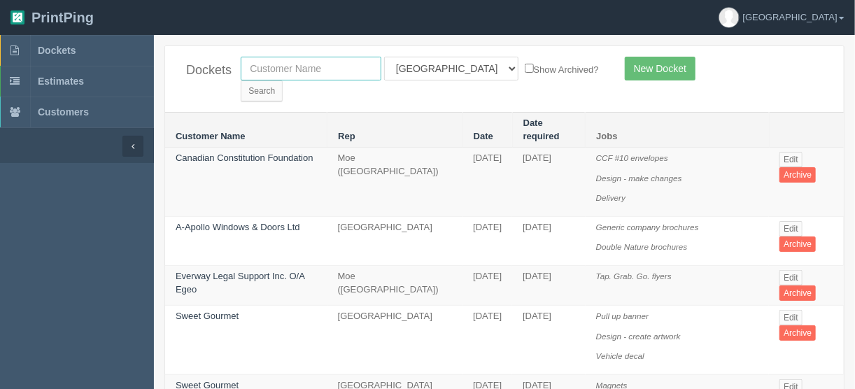
click at [283, 67] on input "text" at bounding box center [311, 69] width 141 height 24
type input "germanic"
click at [283, 80] on input "Search" at bounding box center [262, 90] width 42 height 21
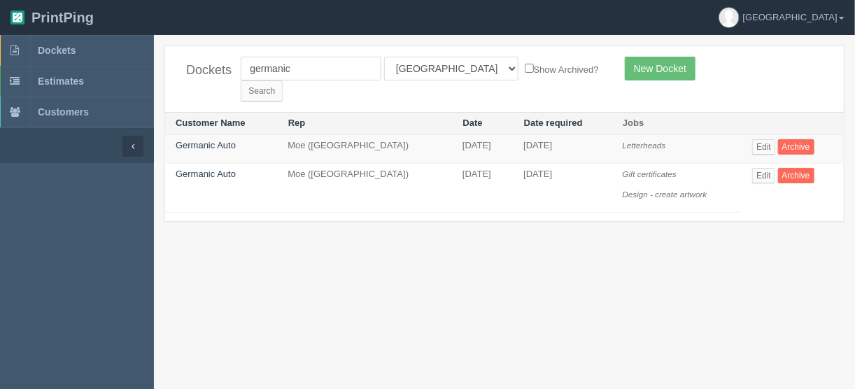
click at [761, 134] on td "Edit Archive" at bounding box center [792, 148] width 102 height 29
click at [764, 139] on link "Edit" at bounding box center [763, 146] width 23 height 15
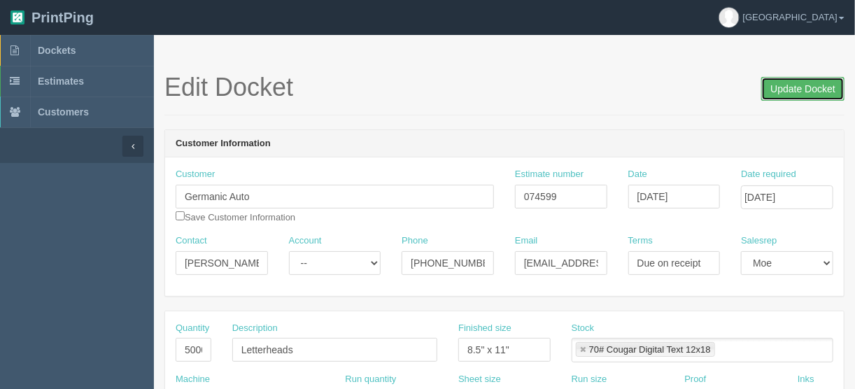
click at [803, 87] on input "Update Docket" at bounding box center [802, 89] width 83 height 24
click at [50, 50] on span "Dockets" at bounding box center [57, 50] width 38 height 11
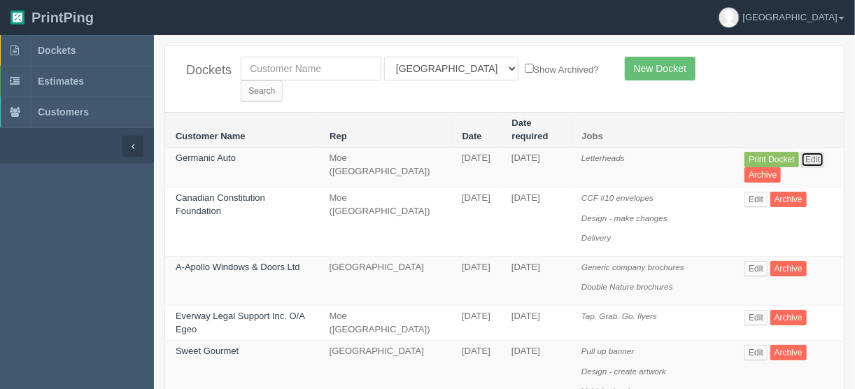
click at [802, 152] on link "Edit" at bounding box center [812, 159] width 23 height 15
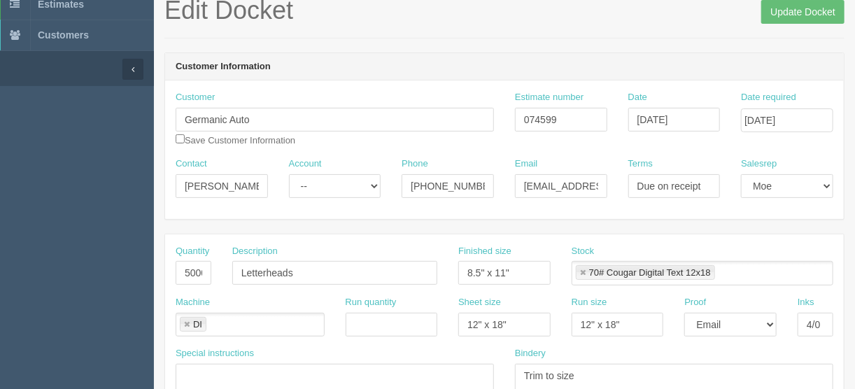
scroll to position [168, 0]
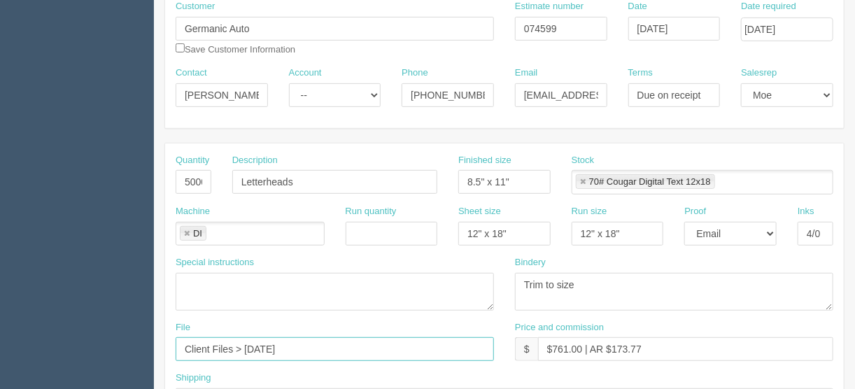
drag, startPoint x: 313, startPoint y: 348, endPoint x: 244, endPoint y: 345, distance: 69.3
click at [244, 345] on input "Client Files > February 2024" at bounding box center [335, 349] width 318 height 24
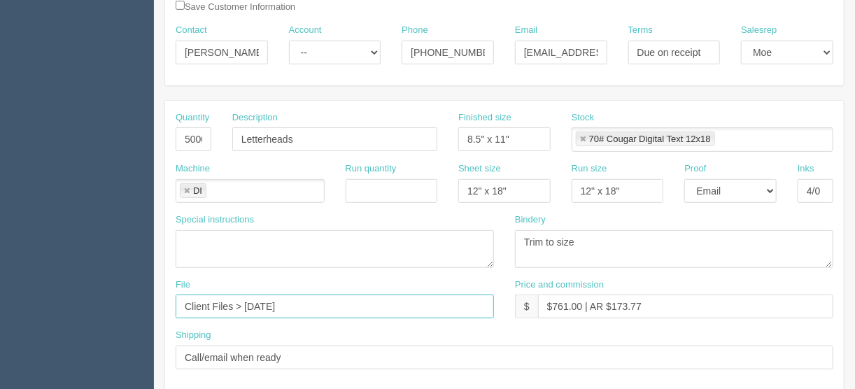
scroll to position [280, 0]
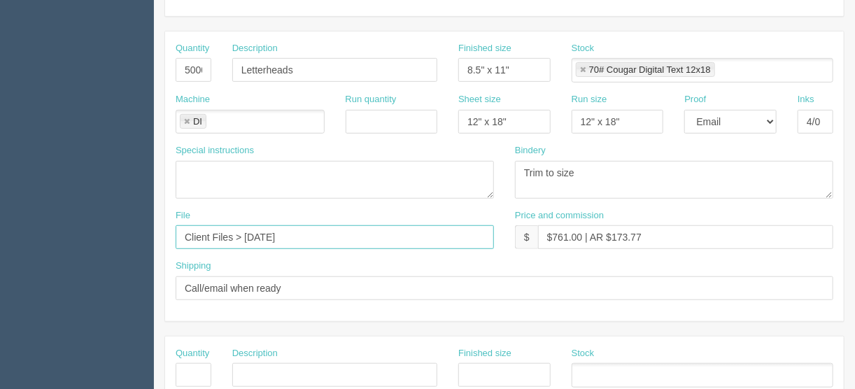
type input "Client Files > May 2025"
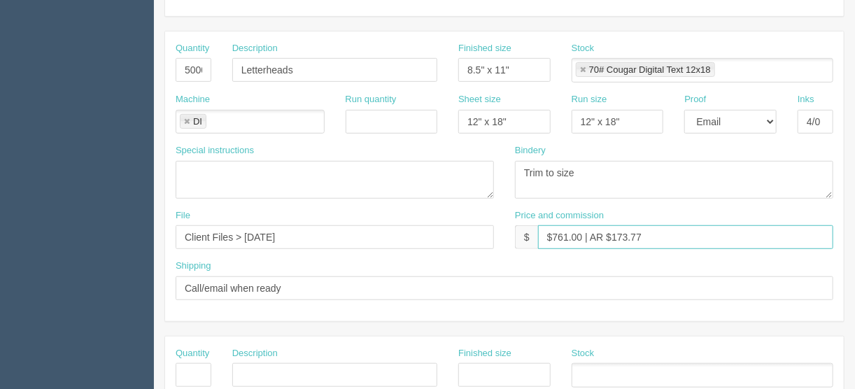
drag, startPoint x: 644, startPoint y: 234, endPoint x: 621, endPoint y: 233, distance: 22.4
click at [621, 233] on input "$761.00 | AR $173.77" at bounding box center [685, 237] width 295 height 24
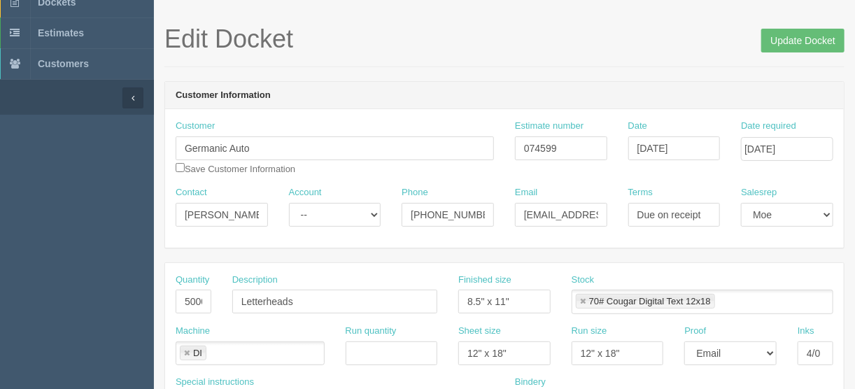
scroll to position [0, 0]
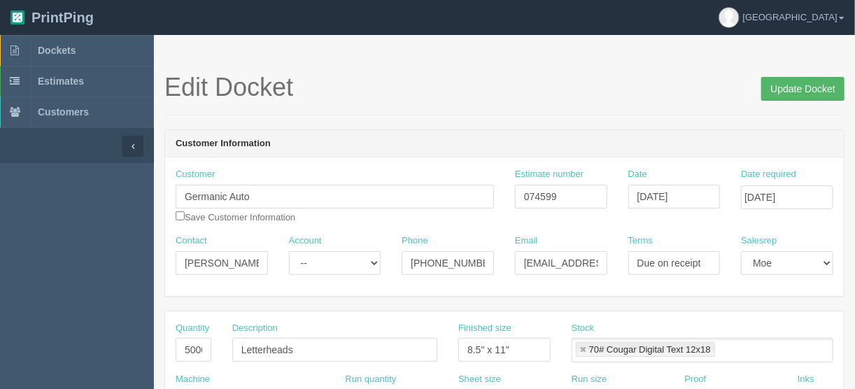
type input "$761.00 | AR $175.60"
click at [791, 84] on input "Update Docket" at bounding box center [802, 89] width 83 height 24
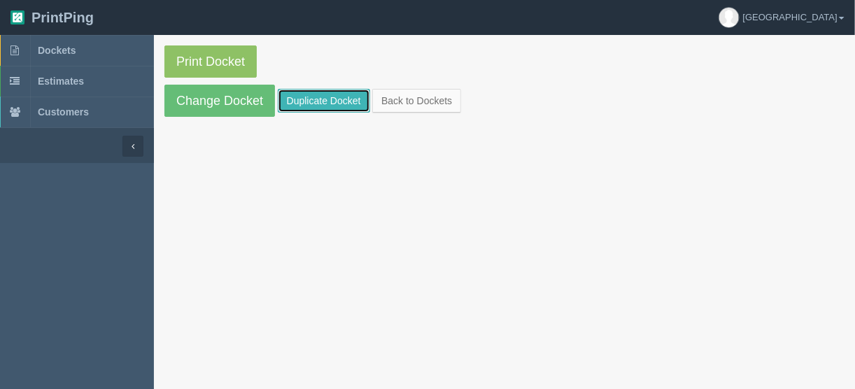
click at [332, 99] on link "Duplicate Docket" at bounding box center [324, 101] width 92 height 24
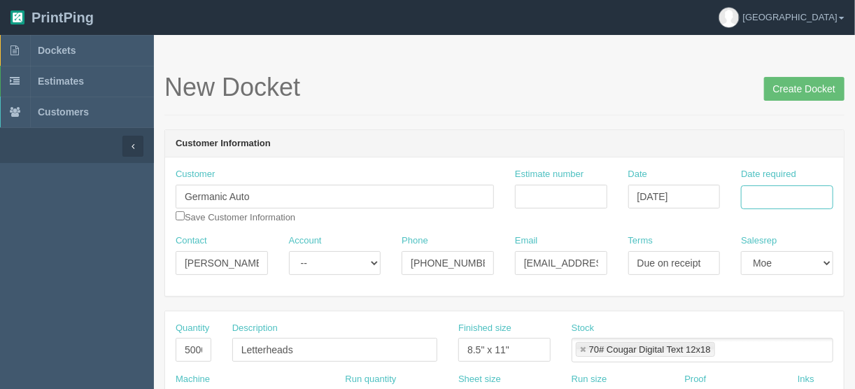
click at [767, 199] on input "Date required" at bounding box center [787, 197] width 92 height 24
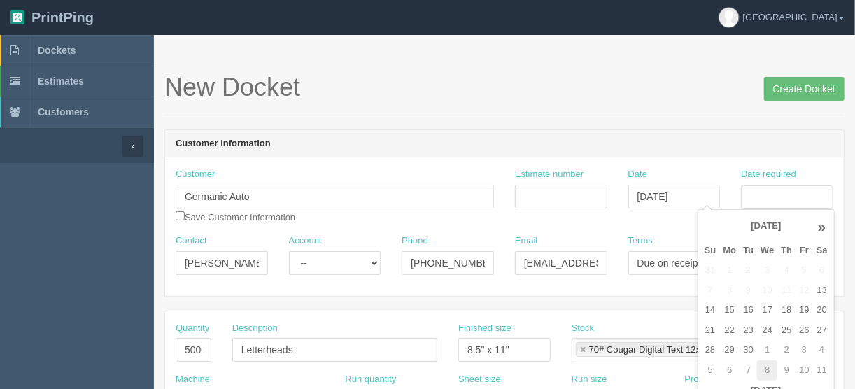
click at [768, 369] on td "8" at bounding box center [767, 370] width 20 height 20
type input "[DATE]"
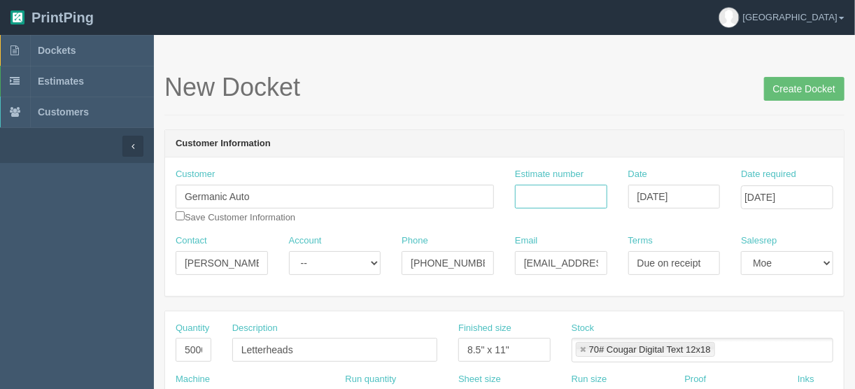
drag, startPoint x: 565, startPoint y: 194, endPoint x: 581, endPoint y: 206, distance: 19.6
click at [564, 194] on input "Estimate number" at bounding box center [561, 197] width 92 height 24
type input "074599"
click at [787, 88] on input "Create Docket" at bounding box center [804, 89] width 80 height 24
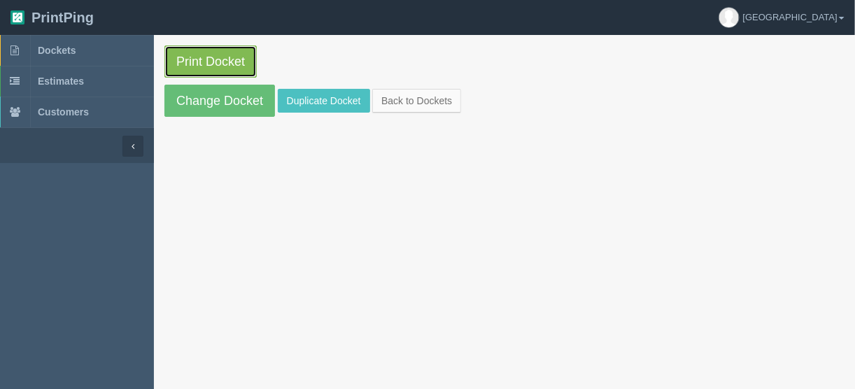
click at [207, 55] on link "Print Docket" at bounding box center [210, 61] width 92 height 32
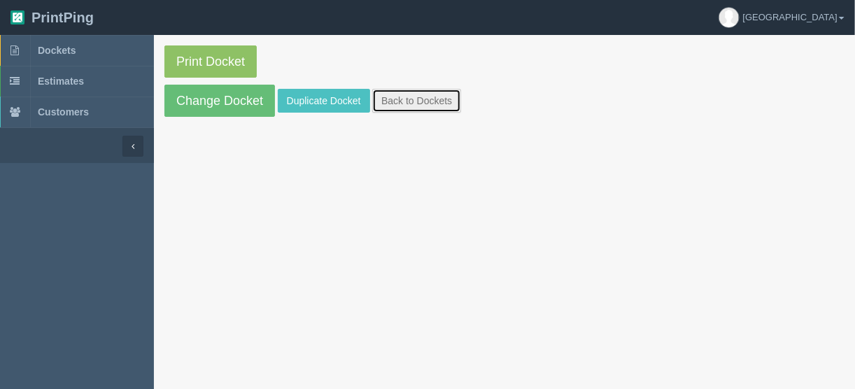
click at [401, 93] on link "Back to Dockets" at bounding box center [416, 101] width 89 height 24
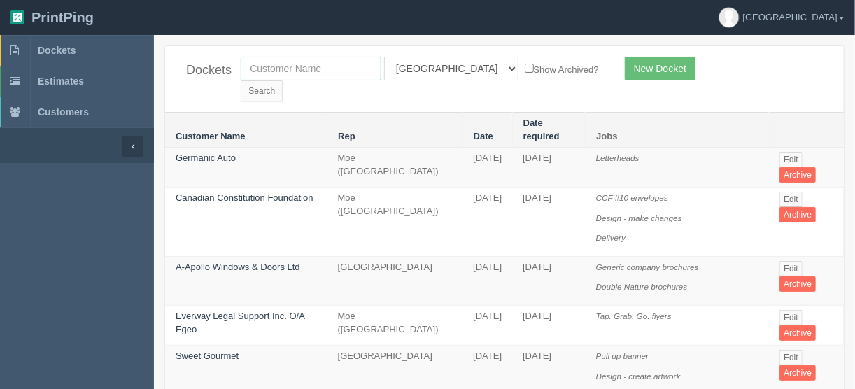
drag, startPoint x: 336, startPoint y: 65, endPoint x: 350, endPoint y: 64, distance: 14.1
click at [336, 65] on input "text" at bounding box center [311, 69] width 141 height 24
type input "new west"
click at [283, 80] on input "Search" at bounding box center [262, 90] width 42 height 21
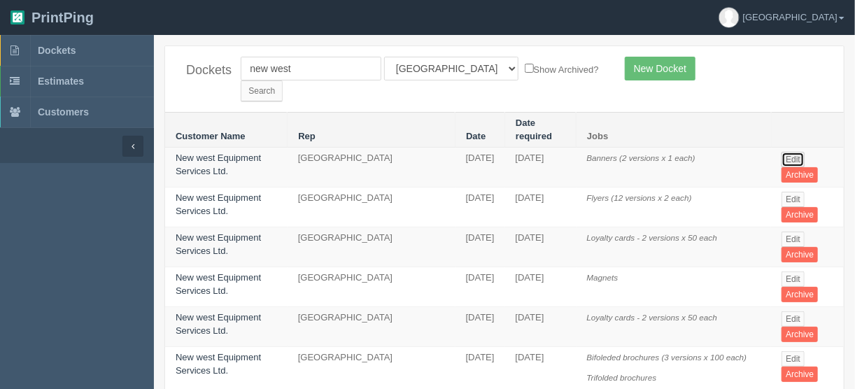
click at [786, 152] on link "Edit" at bounding box center [792, 159] width 23 height 15
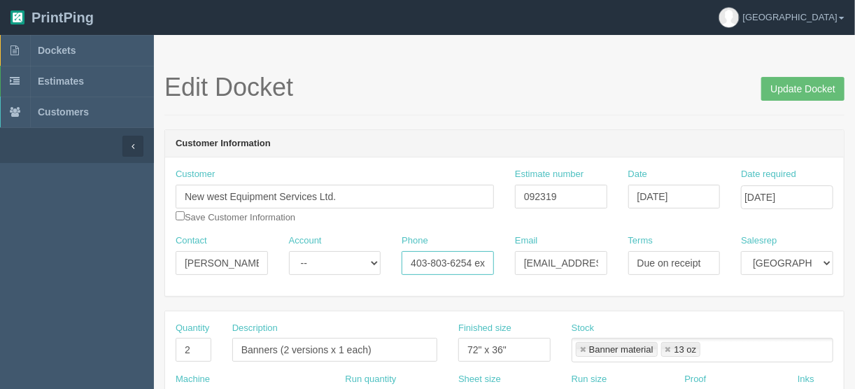
click at [467, 253] on input "403-803-6254 ext. 233" at bounding box center [448, 263] width 92 height 24
click at [61, 47] on span "Dockets" at bounding box center [57, 50] width 38 height 11
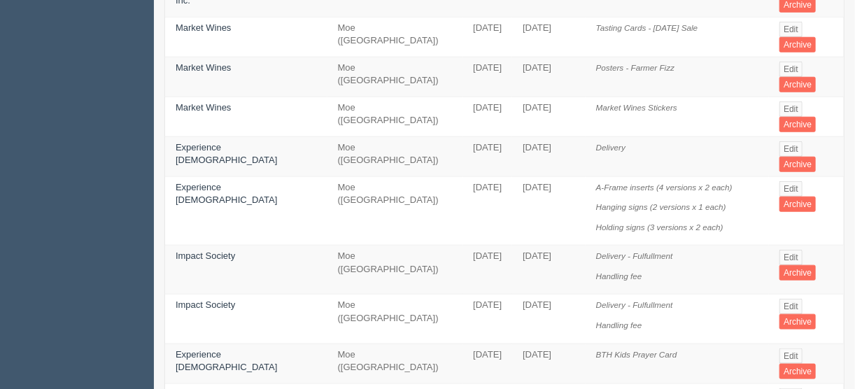
scroll to position [504, 0]
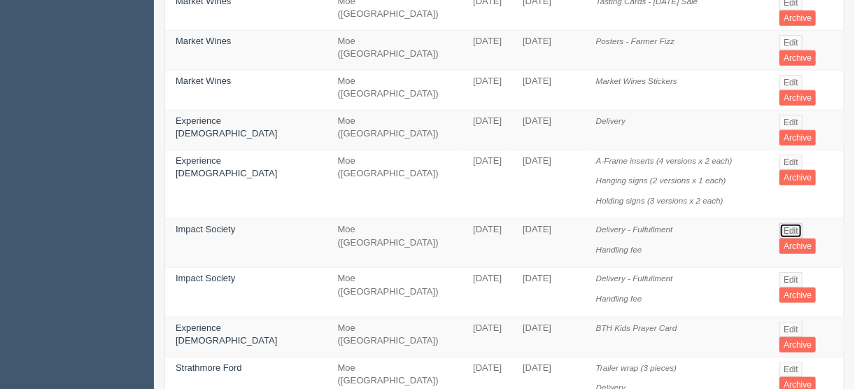
drag, startPoint x: 787, startPoint y: 186, endPoint x: 840, endPoint y: 88, distance: 111.4
click at [786, 223] on link "Edit" at bounding box center [790, 230] width 23 height 15
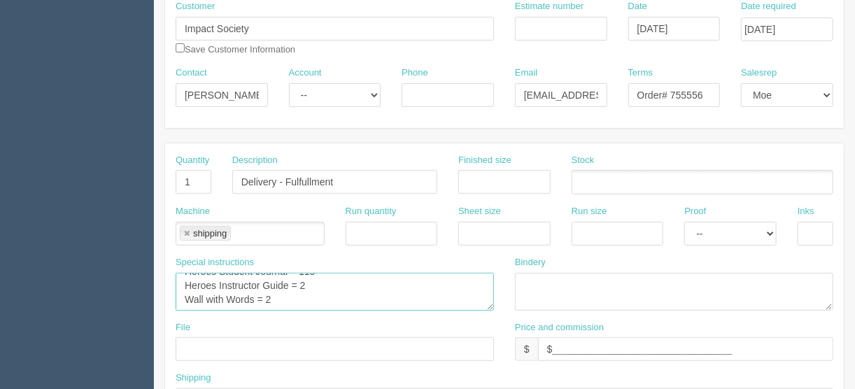
scroll to position [6, 0]
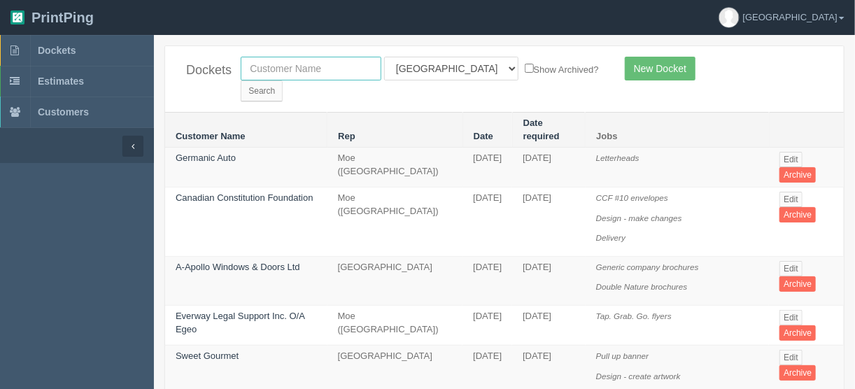
click at [299, 68] on input "text" at bounding box center [311, 69] width 141 height 24
type input "impact s"
click at [283, 80] on input "Search" at bounding box center [262, 90] width 42 height 21
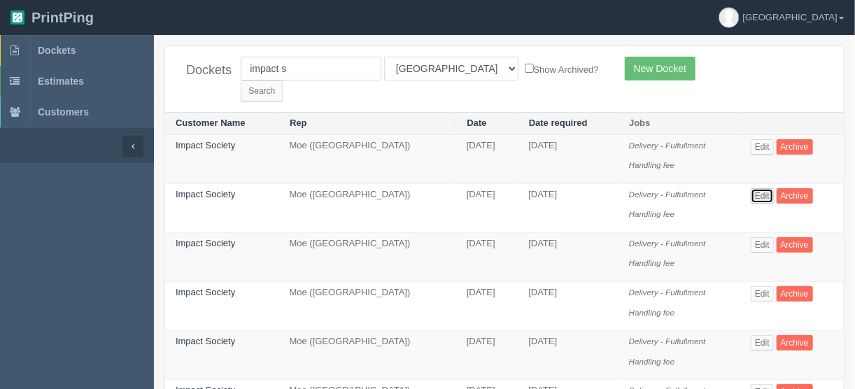
click at [763, 188] on link "Edit" at bounding box center [762, 195] width 23 height 15
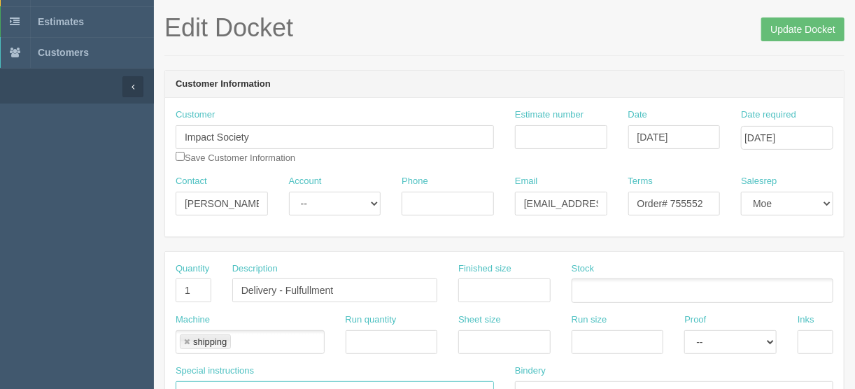
scroll to position [56, 0]
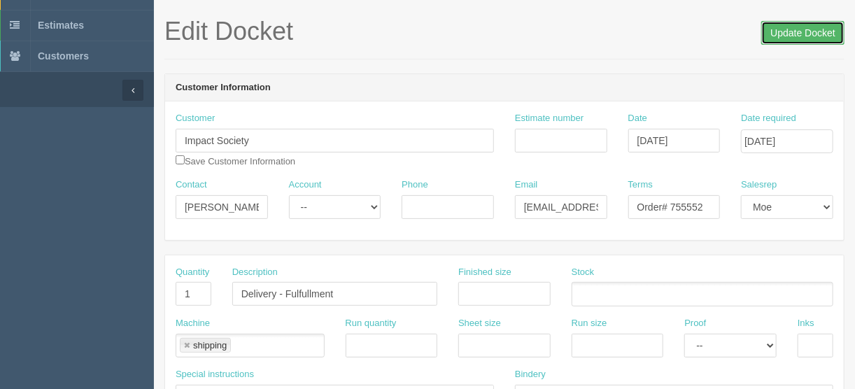
click at [808, 29] on input "Update Docket" at bounding box center [802, 33] width 83 height 24
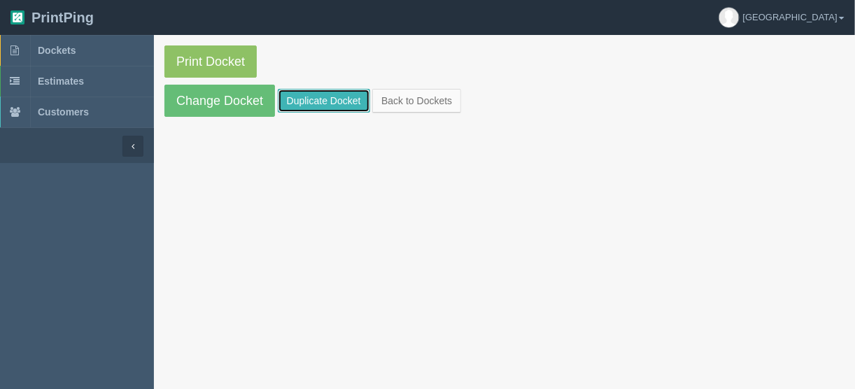
click at [321, 100] on link "Duplicate Docket" at bounding box center [324, 101] width 92 height 24
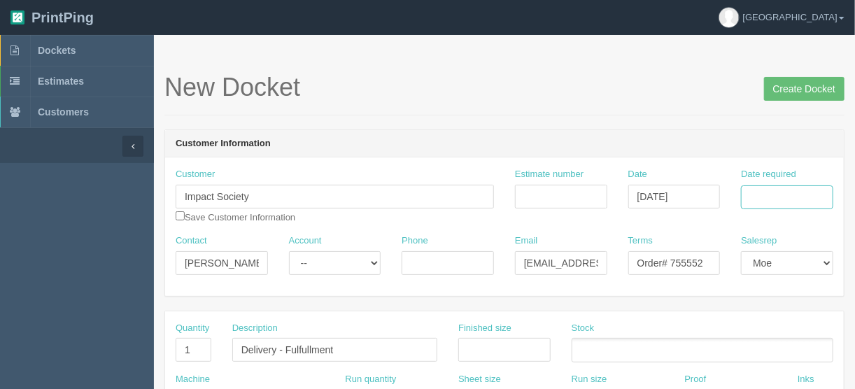
drag, startPoint x: 760, startPoint y: 194, endPoint x: 763, endPoint y: 201, distance: 7.2
click at [760, 194] on input "Date required" at bounding box center [787, 197] width 92 height 24
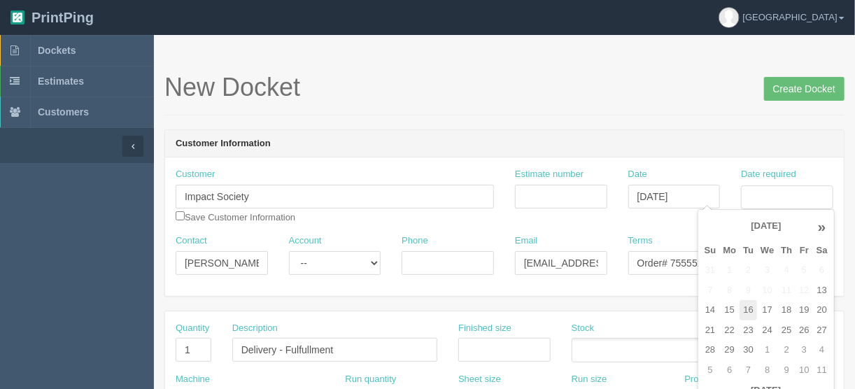
click at [753, 306] on td "16" at bounding box center [747, 310] width 17 height 20
click at [804, 309] on td "19" at bounding box center [803, 310] width 17 height 20
type input "[DATE]"
click at [682, 263] on input "Order# 755552" at bounding box center [674, 263] width 92 height 24
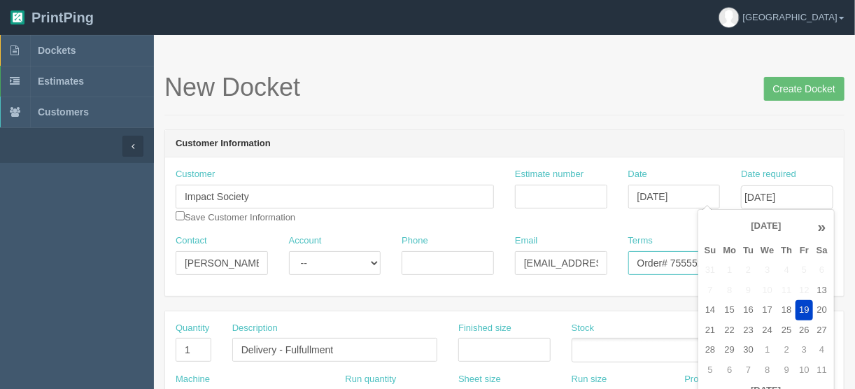
scroll to position [0, 0]
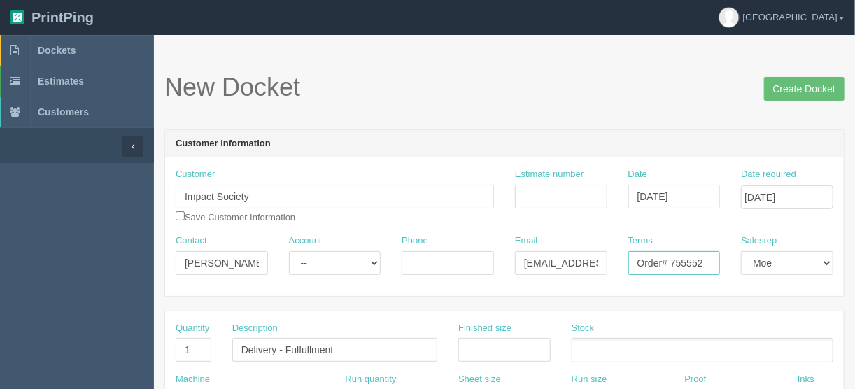
click at [702, 265] on input "Order# 755552" at bounding box center [674, 263] width 92 height 24
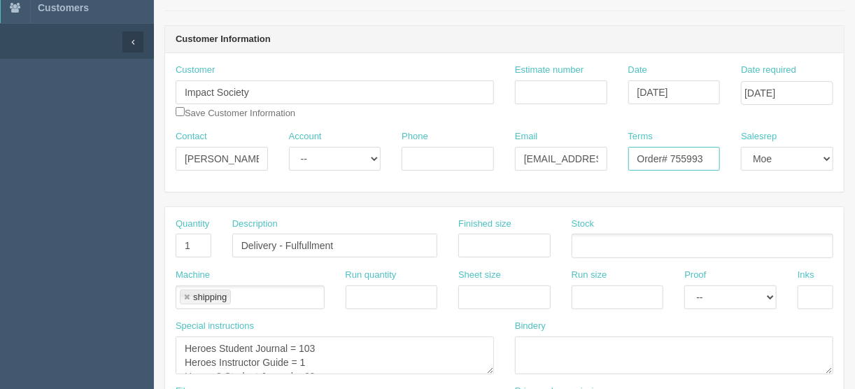
scroll to position [224, 0]
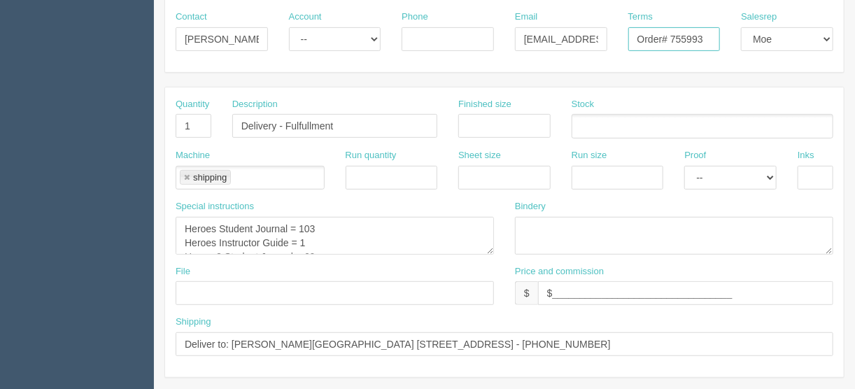
type input "Order# 755993"
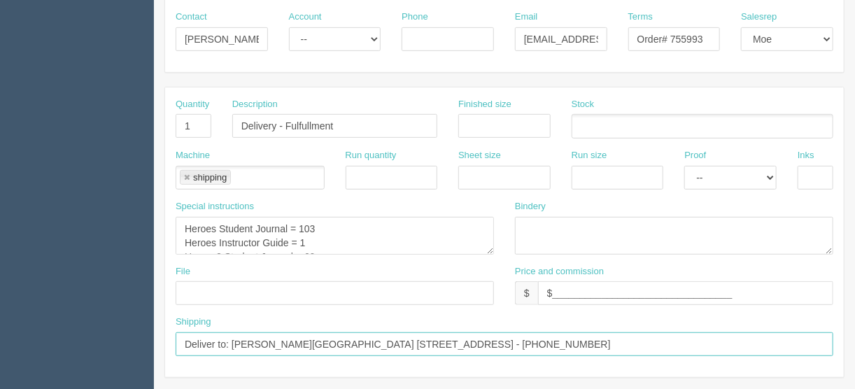
drag, startPoint x: 630, startPoint y: 341, endPoint x: 232, endPoint y: 343, distance: 398.0
click at [232, 343] on input "Deliver to: [PERSON_NAME][GEOGRAPHIC_DATA] [STREET_ADDRESS] - [PHONE_NUMBER]" at bounding box center [505, 344] width 658 height 24
paste input "indy Vandervaate [PERSON_NAME] [GEOGRAPHIC_DATA] [STREET_ADDRESS] [PHONE_NUMBER]"
drag, startPoint x: 753, startPoint y: 339, endPoint x: 720, endPoint y: 341, distance: 32.3
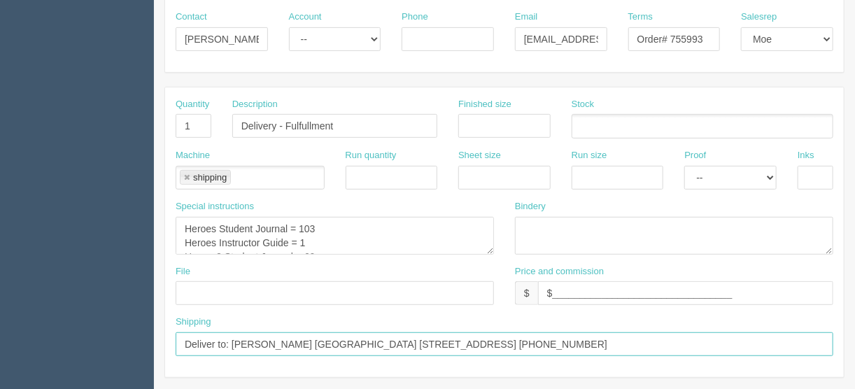
click at [720, 341] on input "Deliver to: [PERSON_NAME] [GEOGRAPHIC_DATA] [STREET_ADDRESS] [PHONE_NUMBER]" at bounding box center [505, 344] width 658 height 24
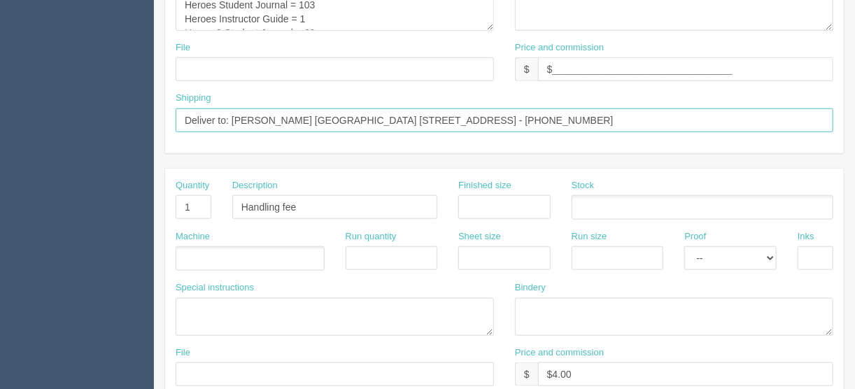
scroll to position [280, 0]
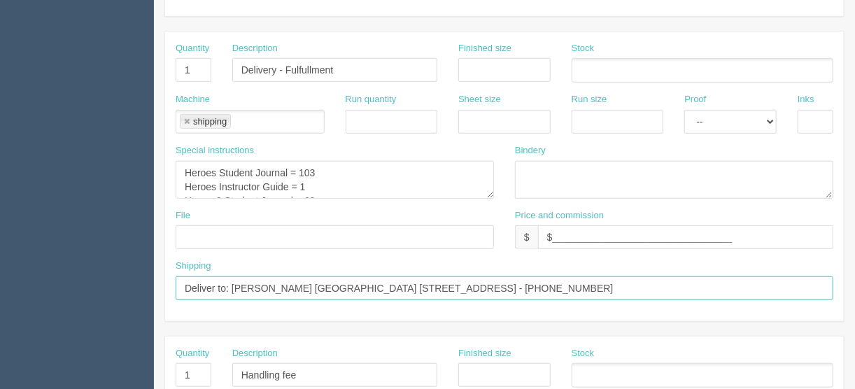
type input "Deliver to: [PERSON_NAME] [GEOGRAPHIC_DATA] [STREET_ADDRESS] - [PHONE_NUMBER]"
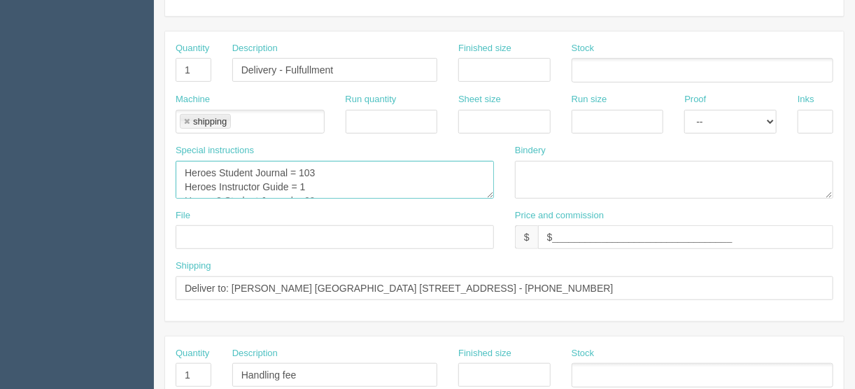
click at [324, 164] on textarea "Heroes Student Journal = 103 Heroes Instructor Guide = 1 Heroes2 Student Journa…" at bounding box center [335, 180] width 318 height 38
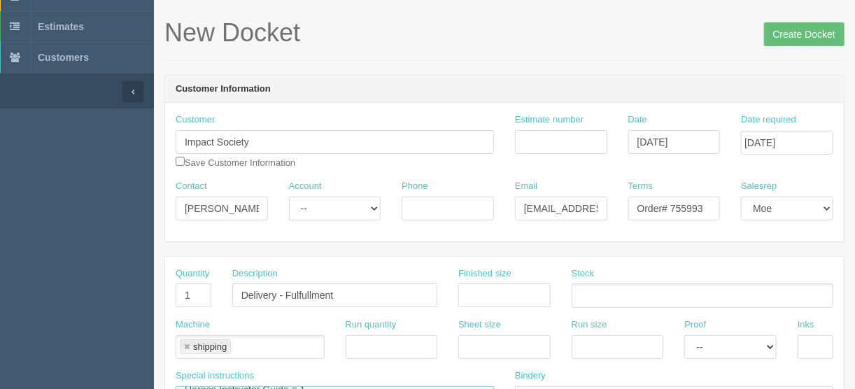
scroll to position [0, 0]
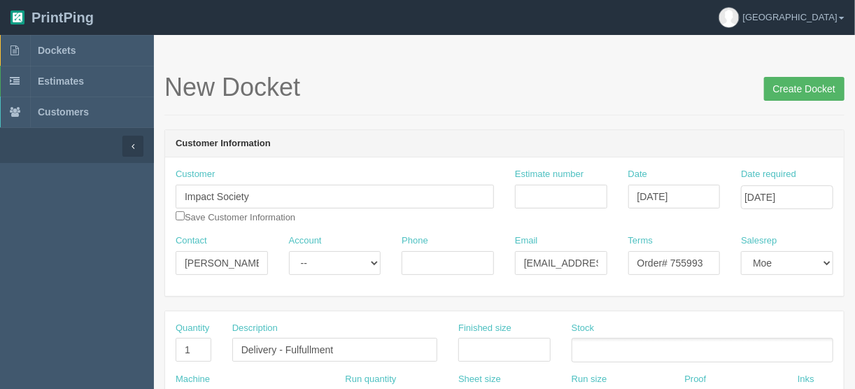
type textarea "Heroes Student Journal = 30 Heroes Instructor Guide = 1 Heroes2 Student Journal…"
click at [800, 89] on input "Create Docket" at bounding box center [804, 89] width 80 height 24
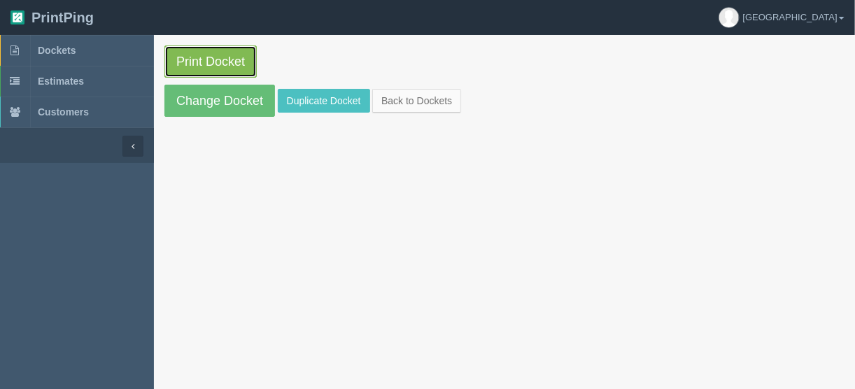
click at [200, 55] on link "Print Docket" at bounding box center [210, 61] width 92 height 32
